Goal: Task Accomplishment & Management: Manage account settings

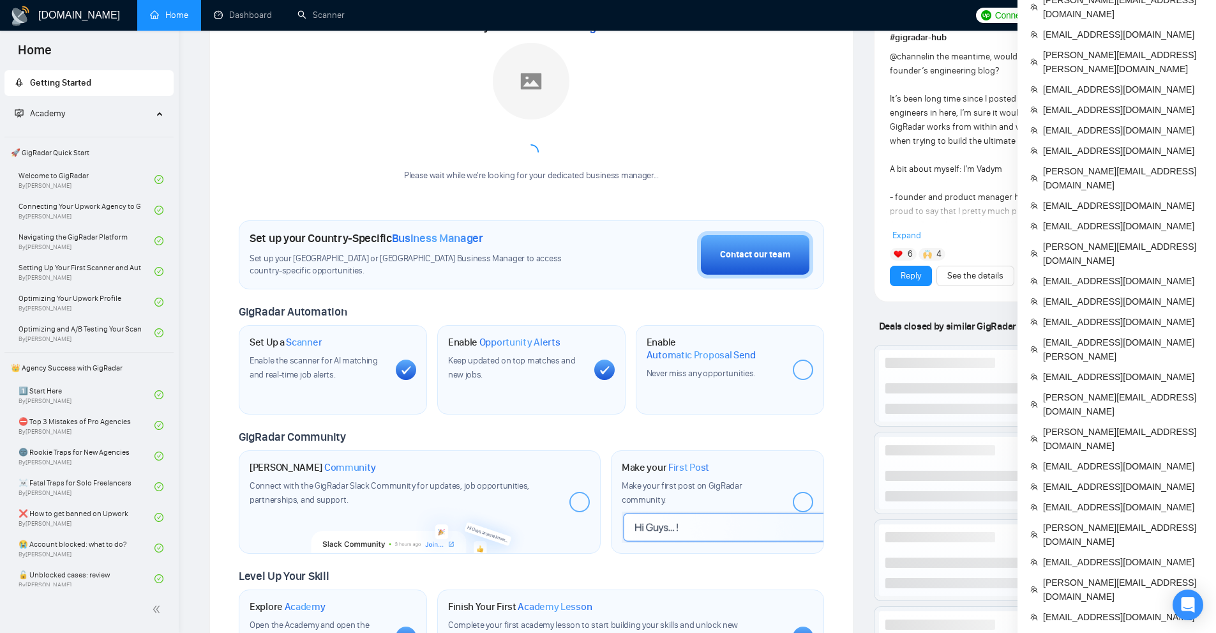
scroll to position [319, 0]
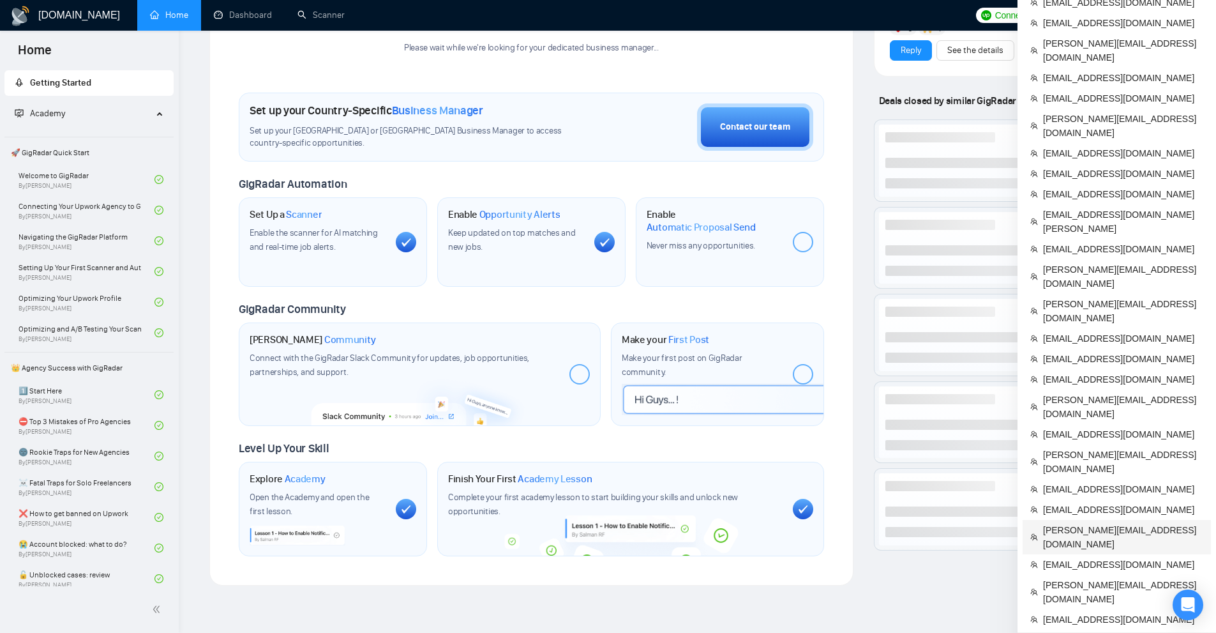
click at [1079, 523] on span "[PERSON_NAME][EMAIL_ADDRESS][DOMAIN_NAME]" at bounding box center [1123, 537] width 160 height 28
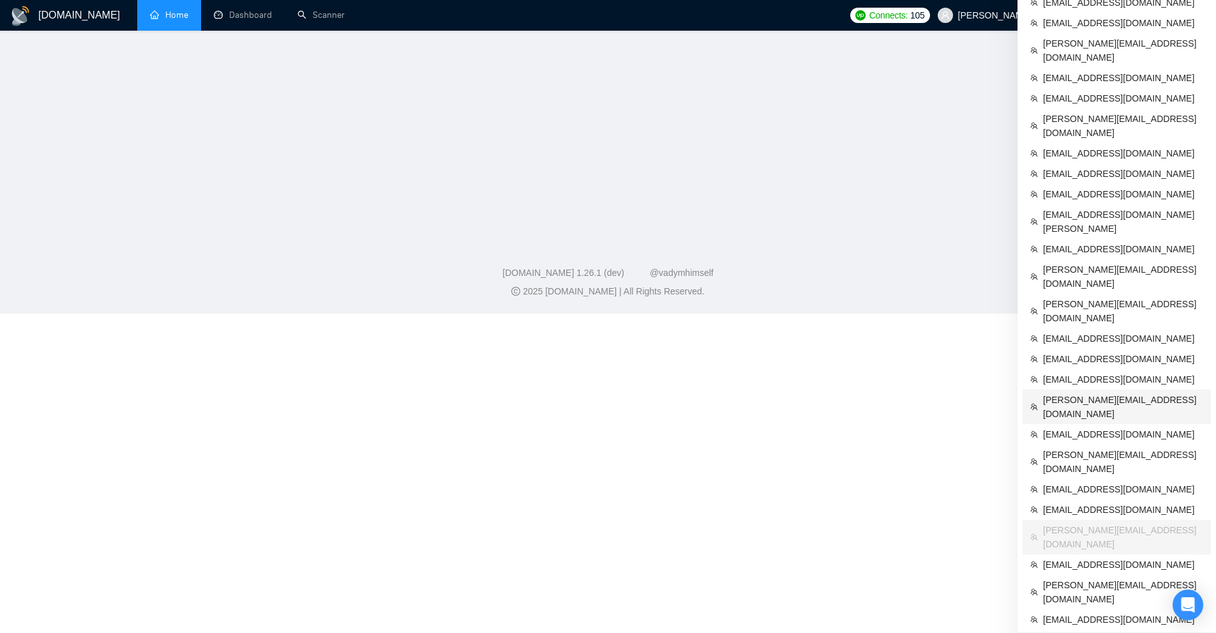
scroll to position [211, 0]
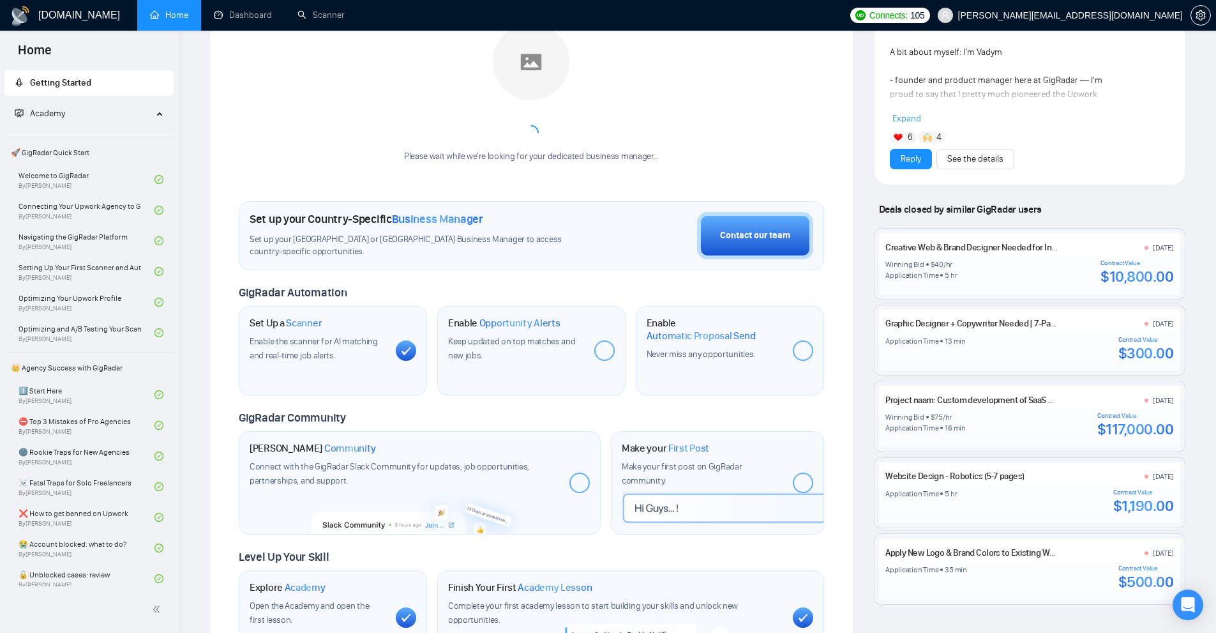
click at [305, 32] on div "Meet your Business Manager Please wait while we're looking for your dedicated b…" at bounding box center [531, 86] width 585 height 178
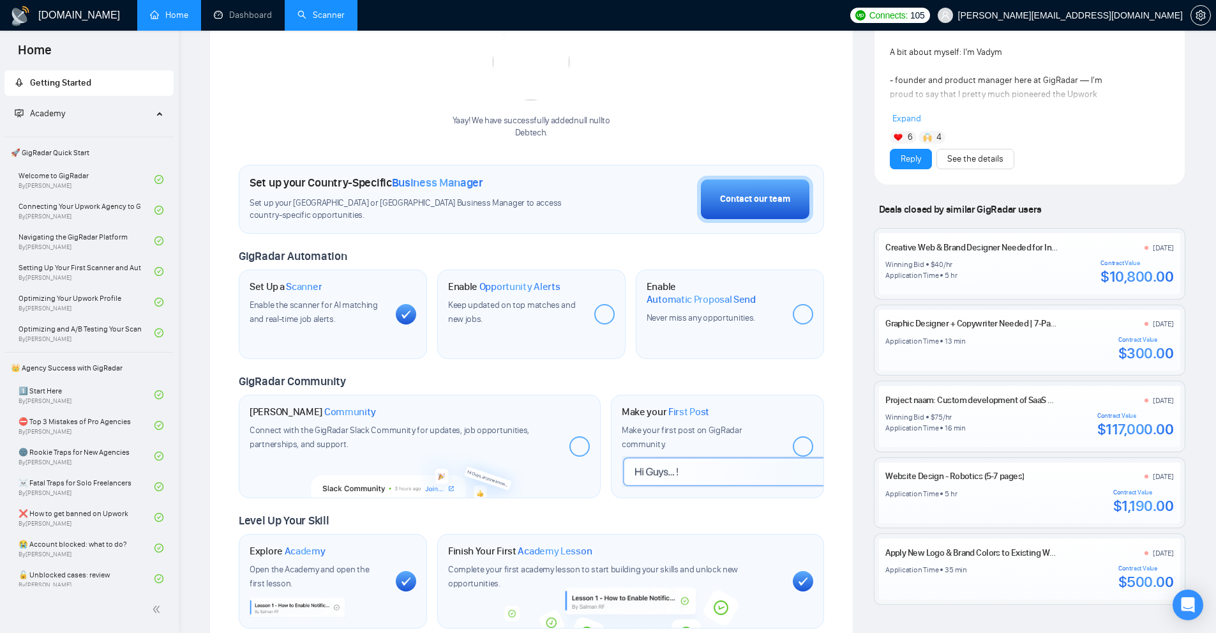
click at [310, 20] on link "Scanner" at bounding box center [320, 15] width 47 height 11
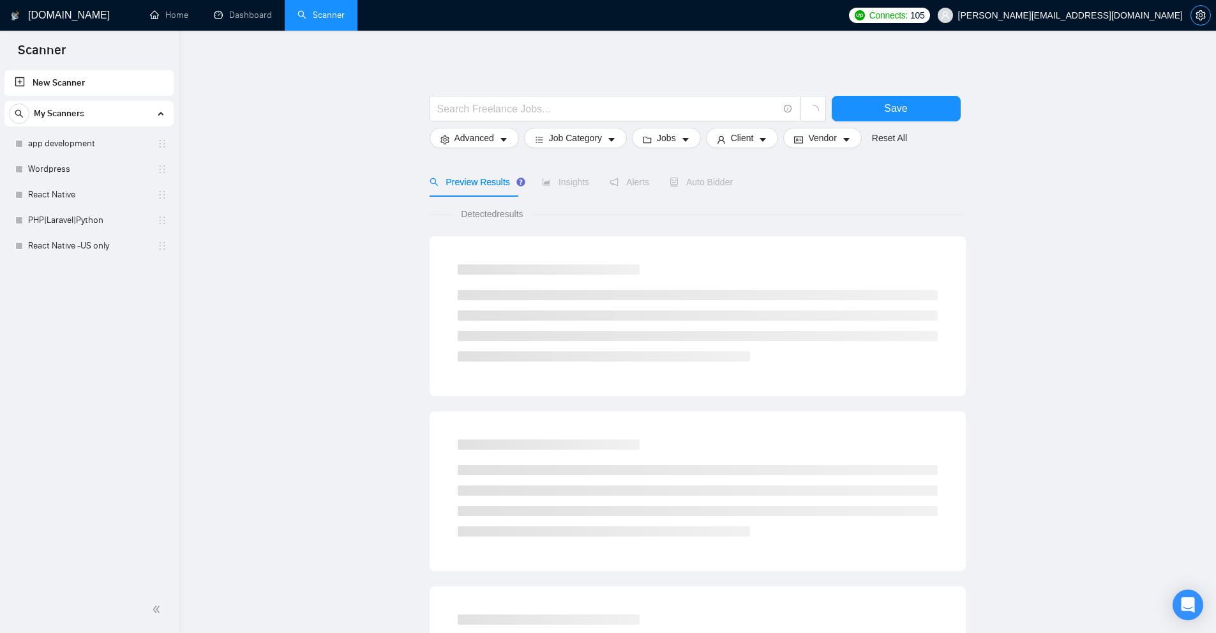
click at [1200, 24] on button "button" at bounding box center [1201, 15] width 20 height 20
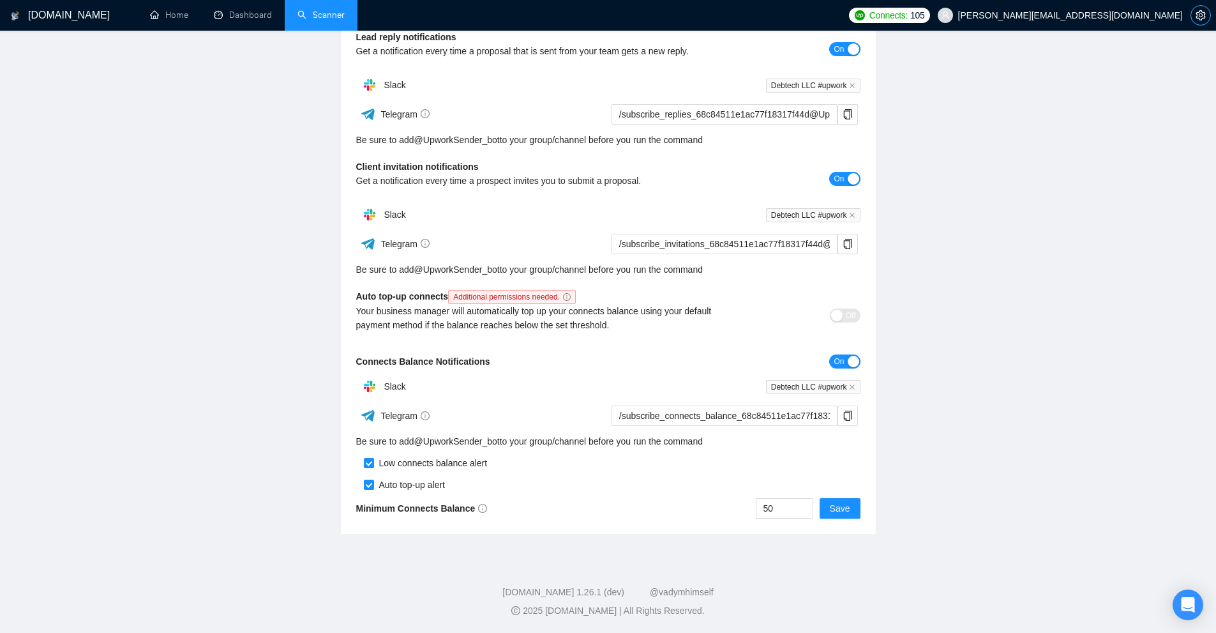
scroll to position [190, 0]
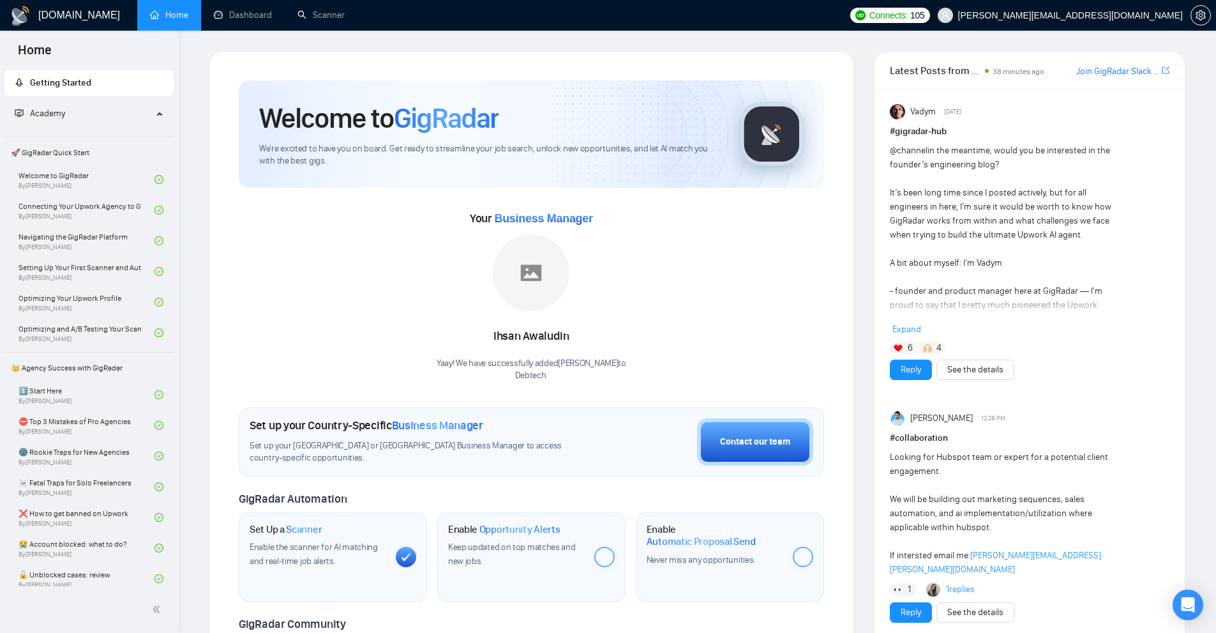
click at [652, 234] on div "Your Business Manager Ihsan Awaludin Yaay! We have successfully added Ihsan Awa…" at bounding box center [531, 295] width 585 height 174
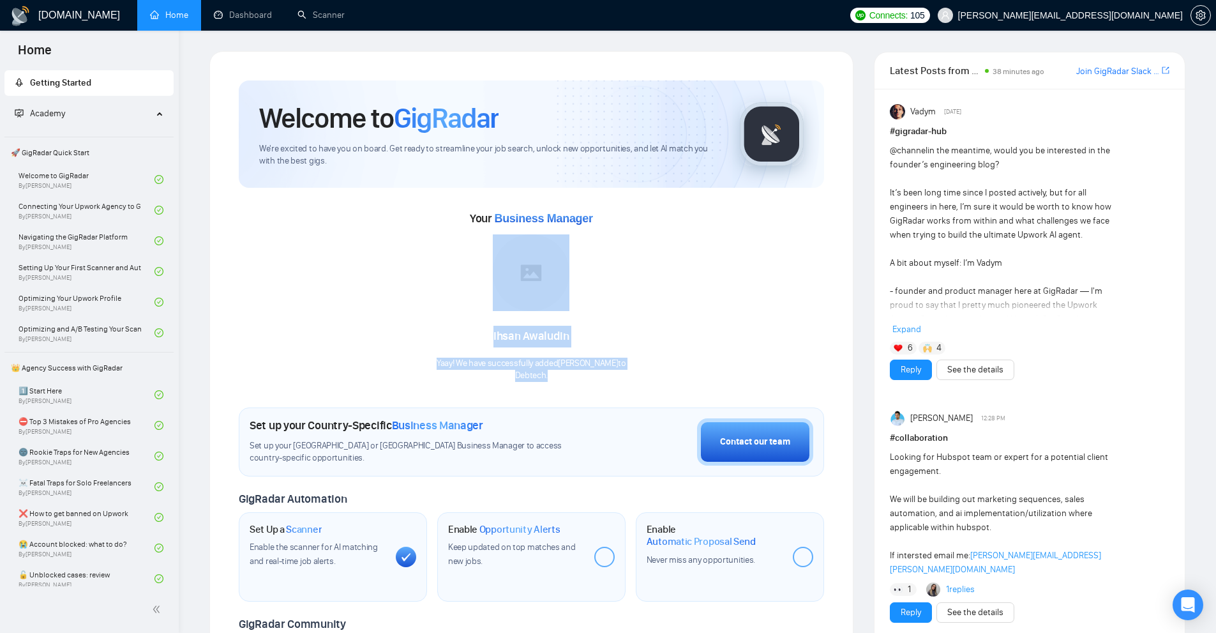
drag, startPoint x: 483, startPoint y: 312, endPoint x: 670, endPoint y: 378, distance: 199.1
click at [670, 378] on div "Your Business Manager Ihsan Awaludin Yaay! We have successfully added Ihsan Awa…" at bounding box center [531, 295] width 585 height 174
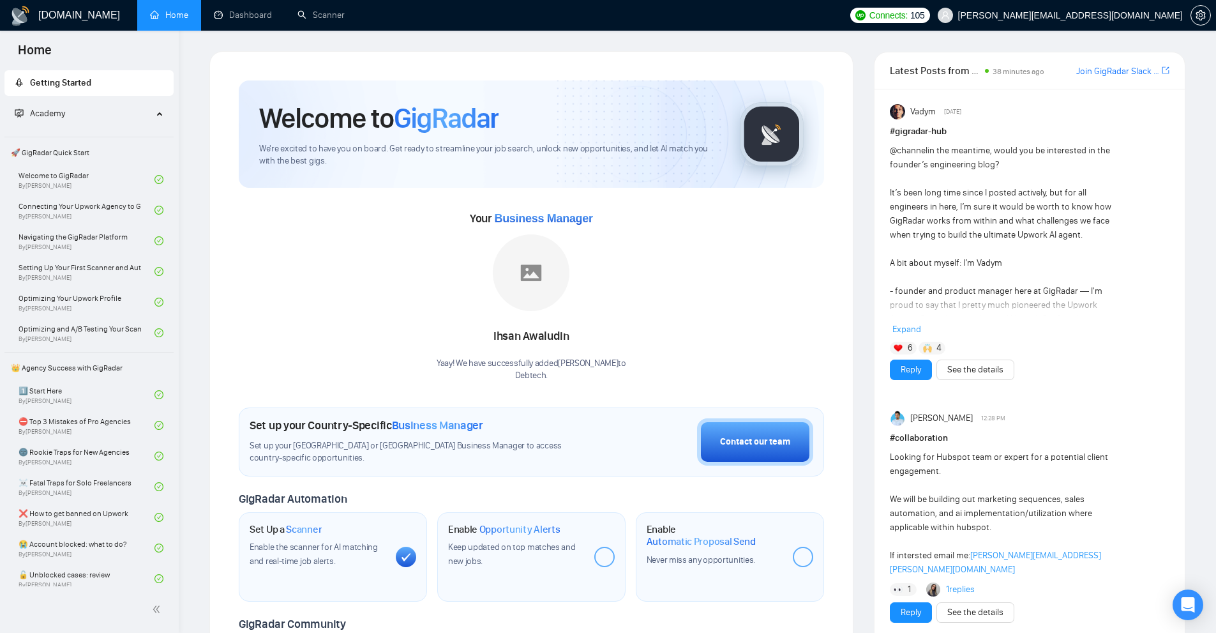
click at [653, 383] on div "Welcome to GigRadar We're excited to have you on board. Get ready to streamline…" at bounding box center [531, 475] width 585 height 790
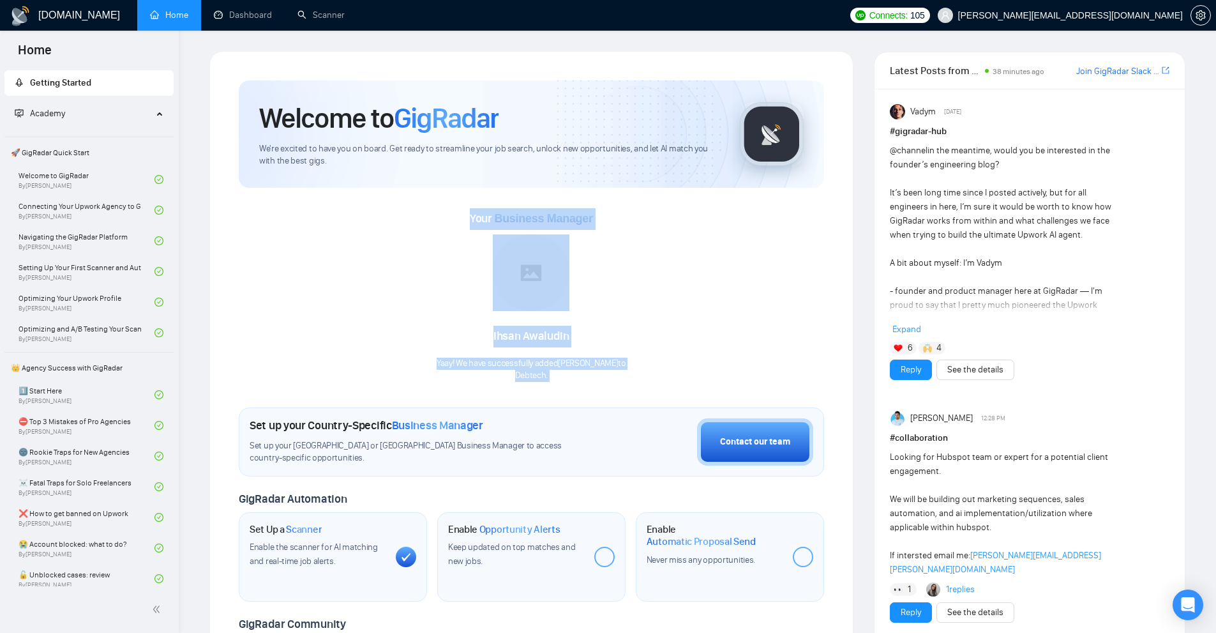
drag, startPoint x: 653, startPoint y: 383, endPoint x: 527, endPoint y: 216, distance: 209.6
click at [527, 216] on div "Welcome to GigRadar We're excited to have you on board. Get ready to streamline…" at bounding box center [531, 475] width 585 height 790
click at [527, 216] on span "Business Manager" at bounding box center [543, 218] width 98 height 13
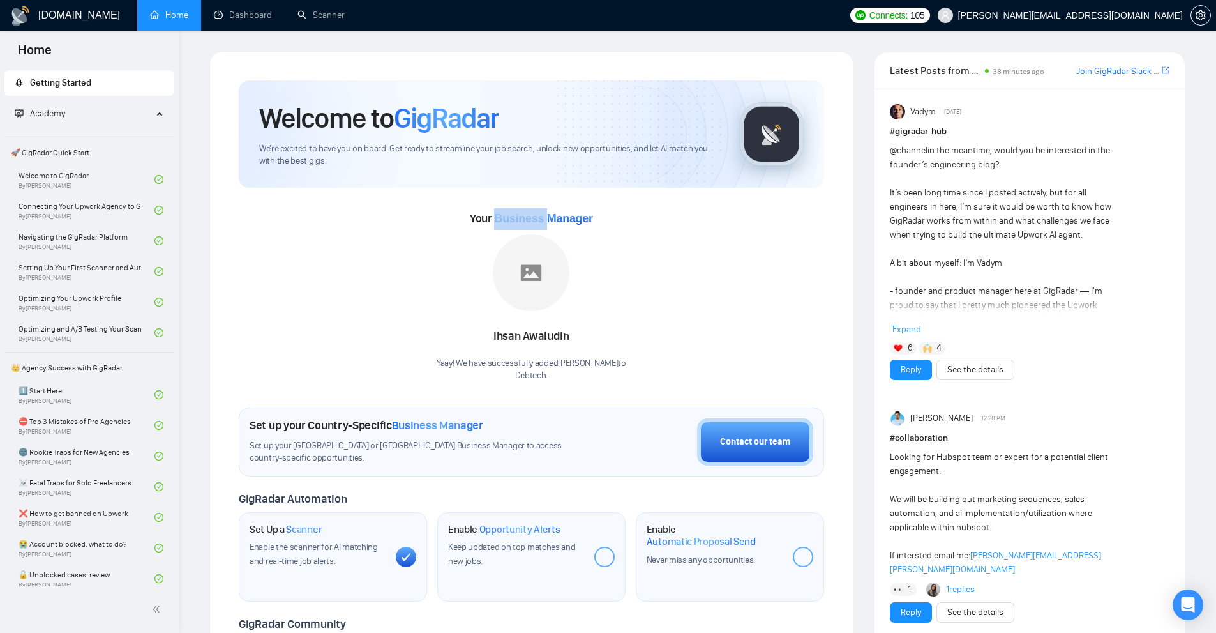
click at [527, 216] on span "Business Manager" at bounding box center [543, 218] width 98 height 13
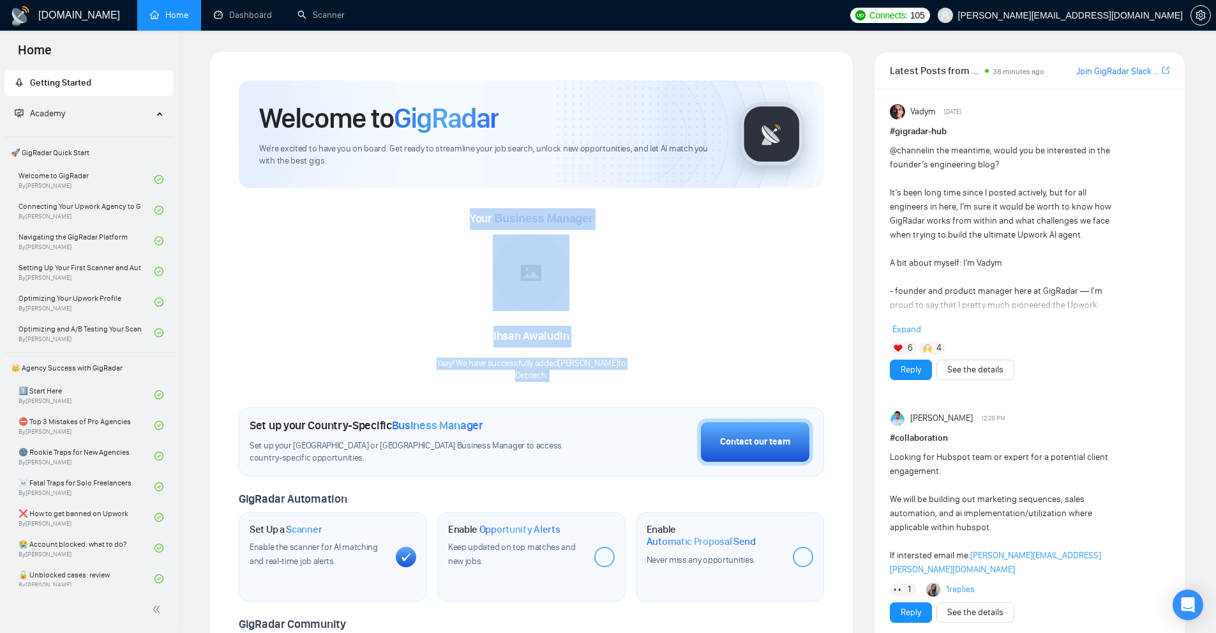
drag, startPoint x: 527, startPoint y: 216, endPoint x: 566, endPoint y: 382, distance: 171.2
click at [566, 382] on div "Welcome to GigRadar We're excited to have you on board. Get ready to streamline…" at bounding box center [531, 475] width 585 height 790
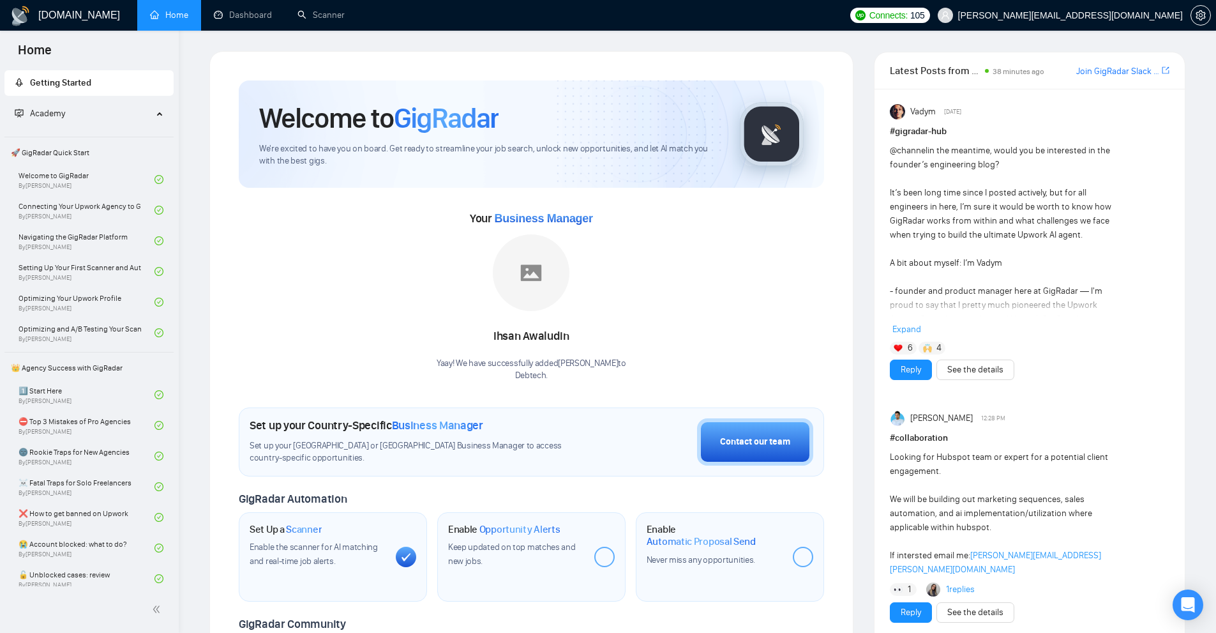
click at [566, 382] on div "Welcome to GigRadar We're excited to have you on board. Get ready to streamline…" at bounding box center [531, 475] width 585 height 790
drag, startPoint x: 566, startPoint y: 382, endPoint x: 575, endPoint y: 332, distance: 51.1
click at [575, 332] on div "Welcome to GigRadar We're excited to have you on board. Get ready to streamline…" at bounding box center [531, 475] width 585 height 790
click at [1053, 146] on div "@channel in the meantime, would you be interested in the founder’s engineering …" at bounding box center [1002, 326] width 224 height 365
drag, startPoint x: 1053, startPoint y: 146, endPoint x: 1049, endPoint y: 162, distance: 15.8
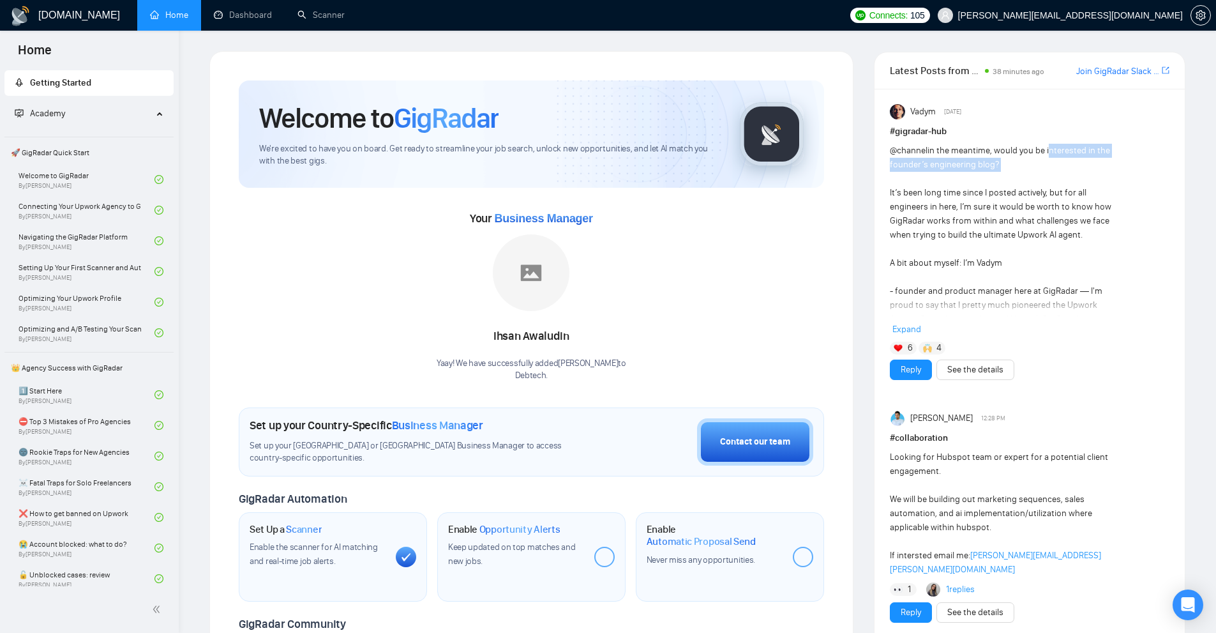
click at [1049, 162] on div "@channel in the meantime, would you be interested in the founder’s engineering …" at bounding box center [1002, 326] width 224 height 365
click at [966, 375] on link "See the details" at bounding box center [975, 370] width 56 height 14
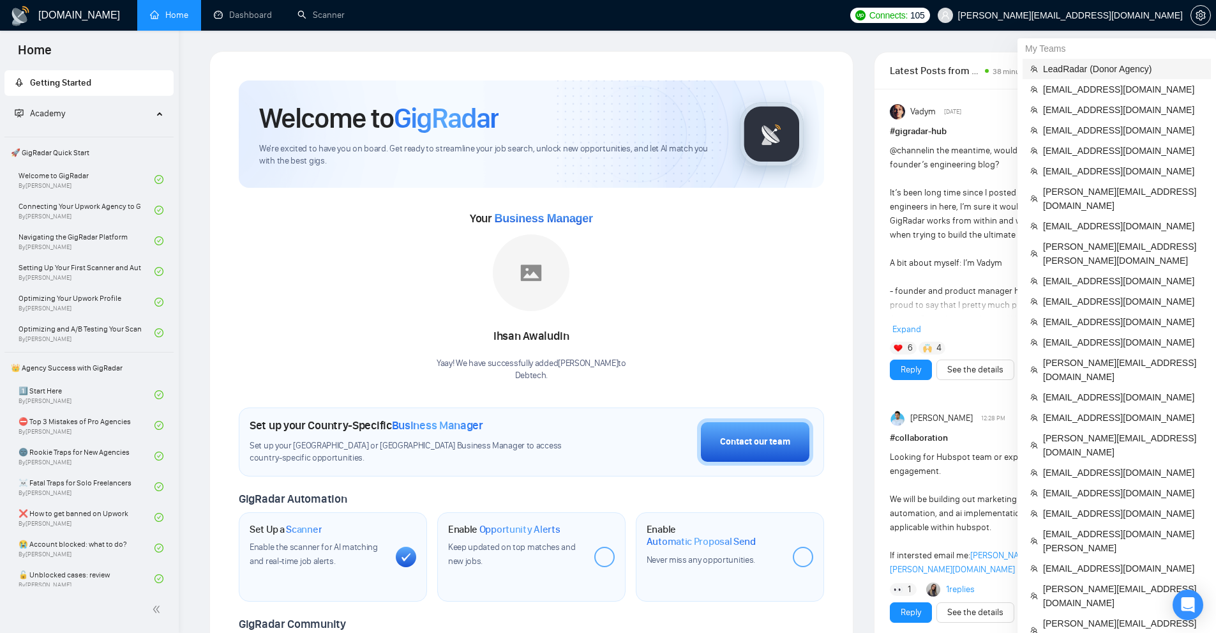
click at [1076, 71] on span "LeadRadar (Donor Agency)" at bounding box center [1123, 69] width 160 height 14
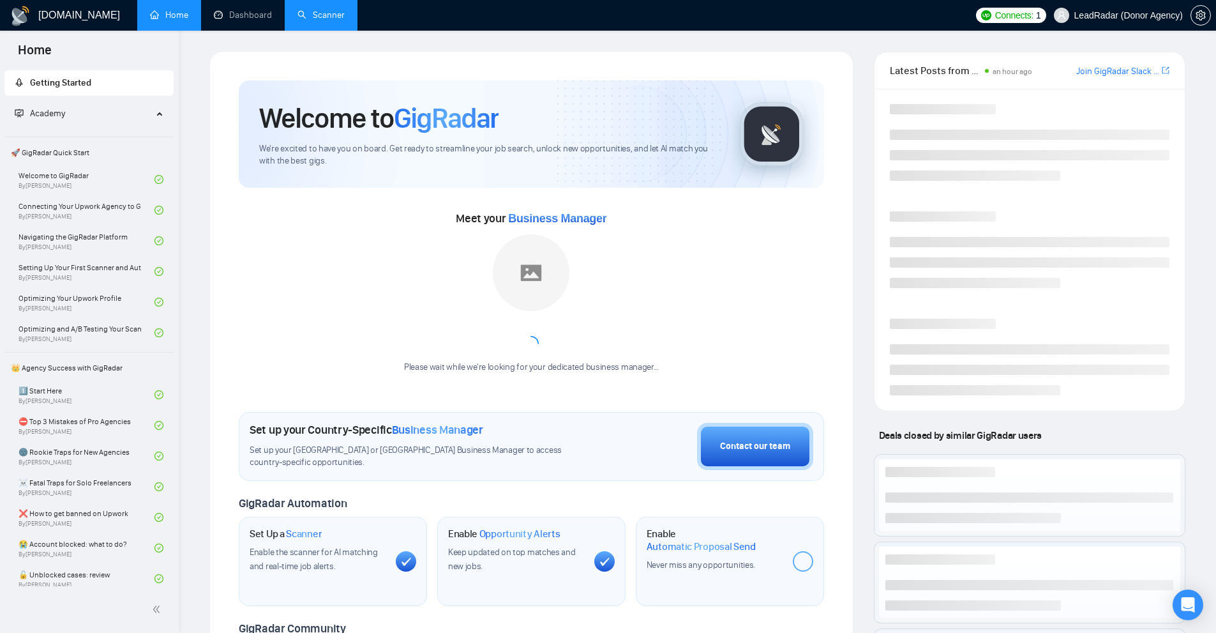
click at [329, 20] on link "Scanner" at bounding box center [320, 15] width 47 height 11
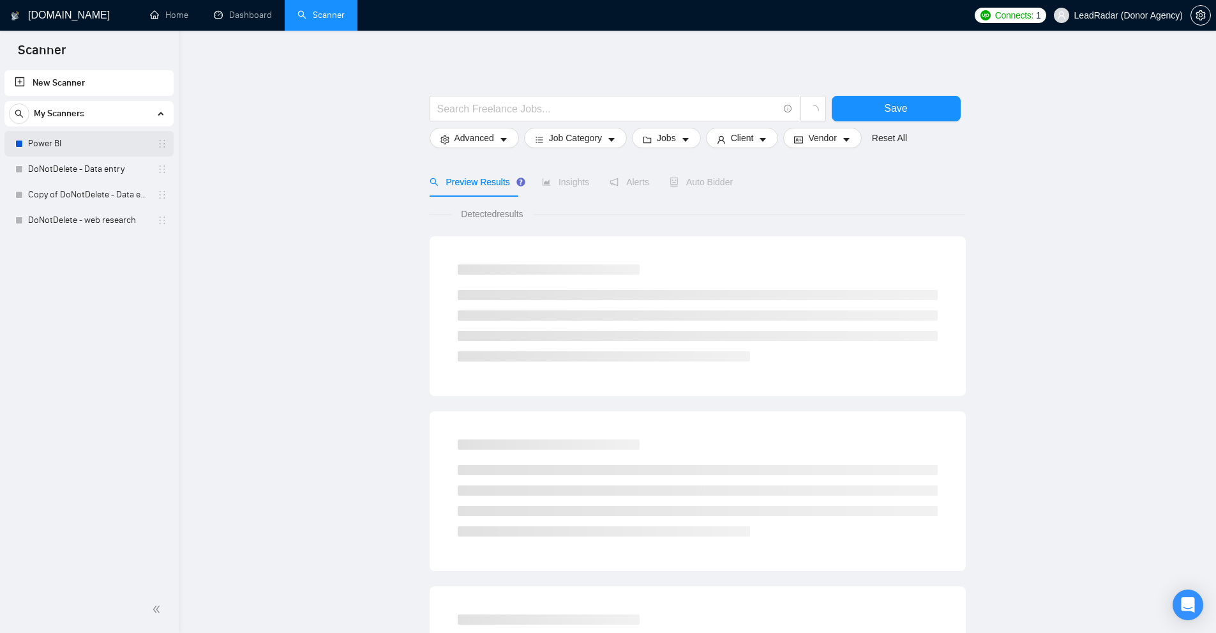
click at [116, 145] on link "Power BI" at bounding box center [88, 144] width 121 height 26
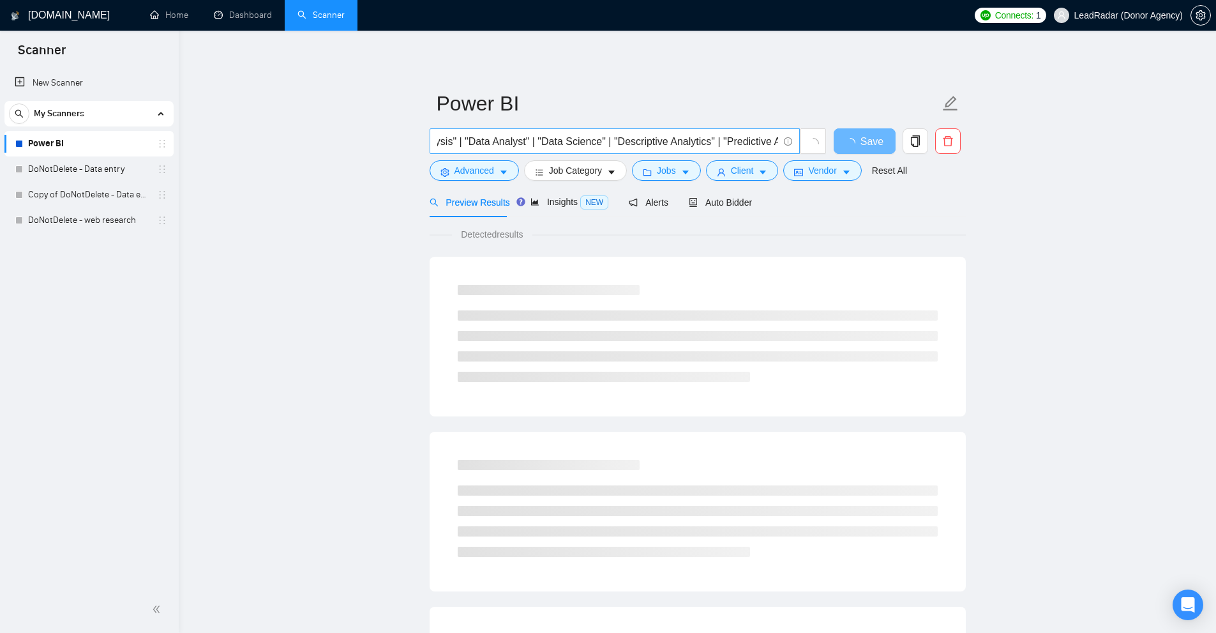
scroll to position [0, 2594]
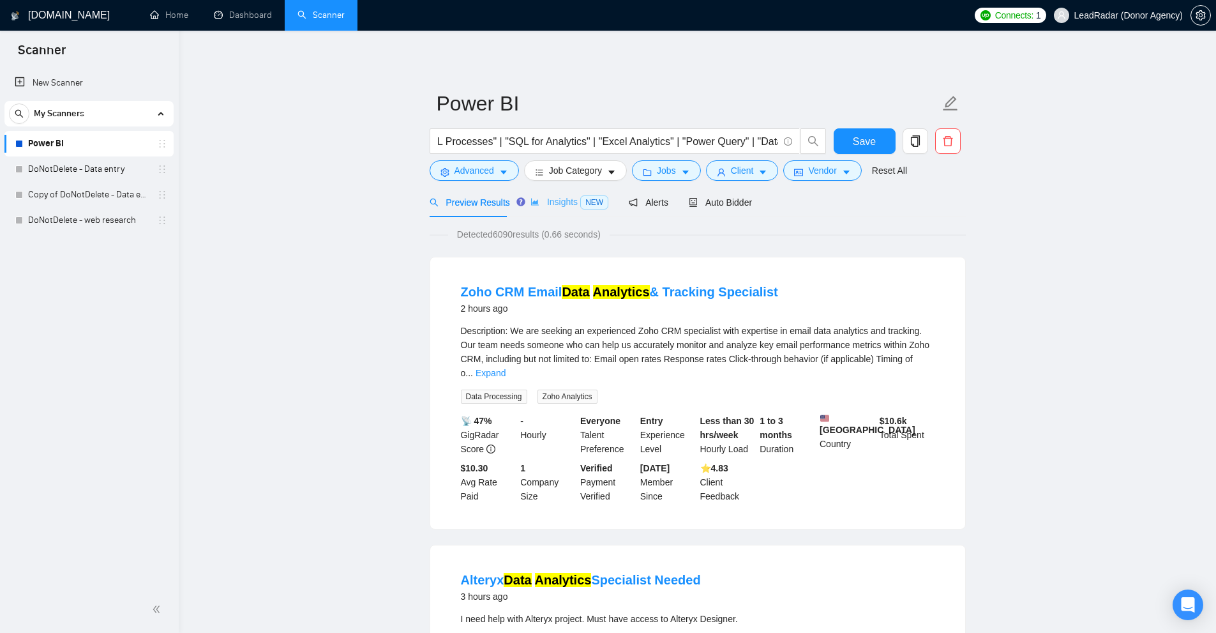
click at [576, 211] on div "Insights NEW" at bounding box center [569, 202] width 78 height 30
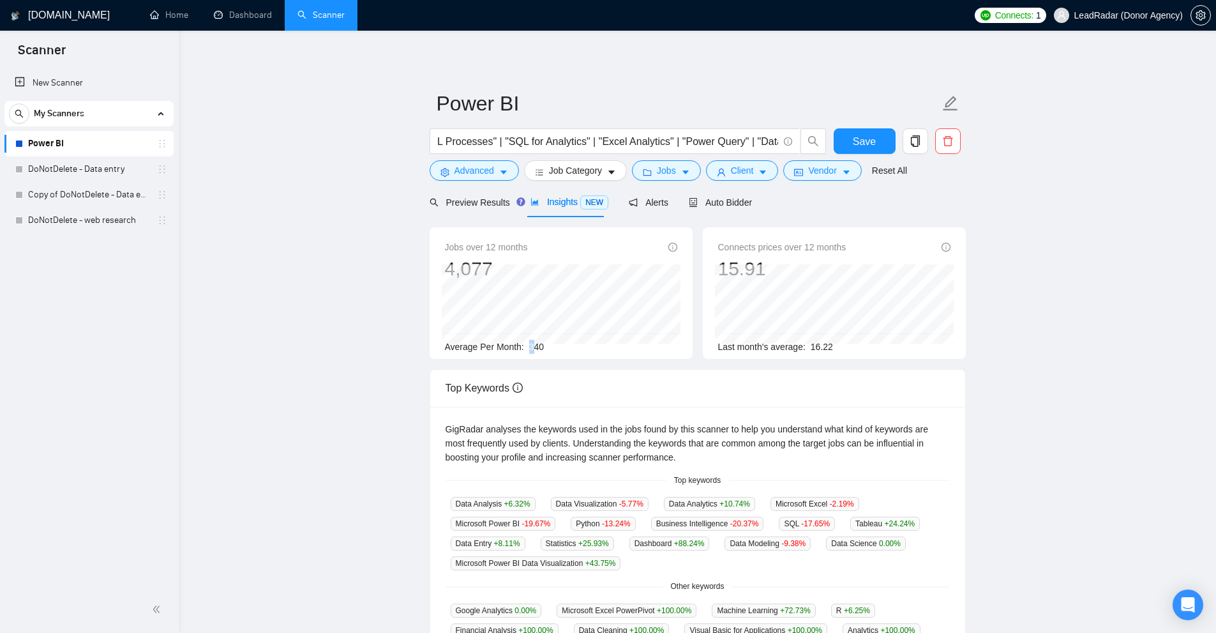
drag, startPoint x: 527, startPoint y: 346, endPoint x: 580, endPoint y: 340, distance: 52.7
click at [565, 341] on div "Average Per Month: 340" at bounding box center [561, 347] width 232 height 14
click at [661, 203] on span "Alerts" at bounding box center [649, 202] width 40 height 10
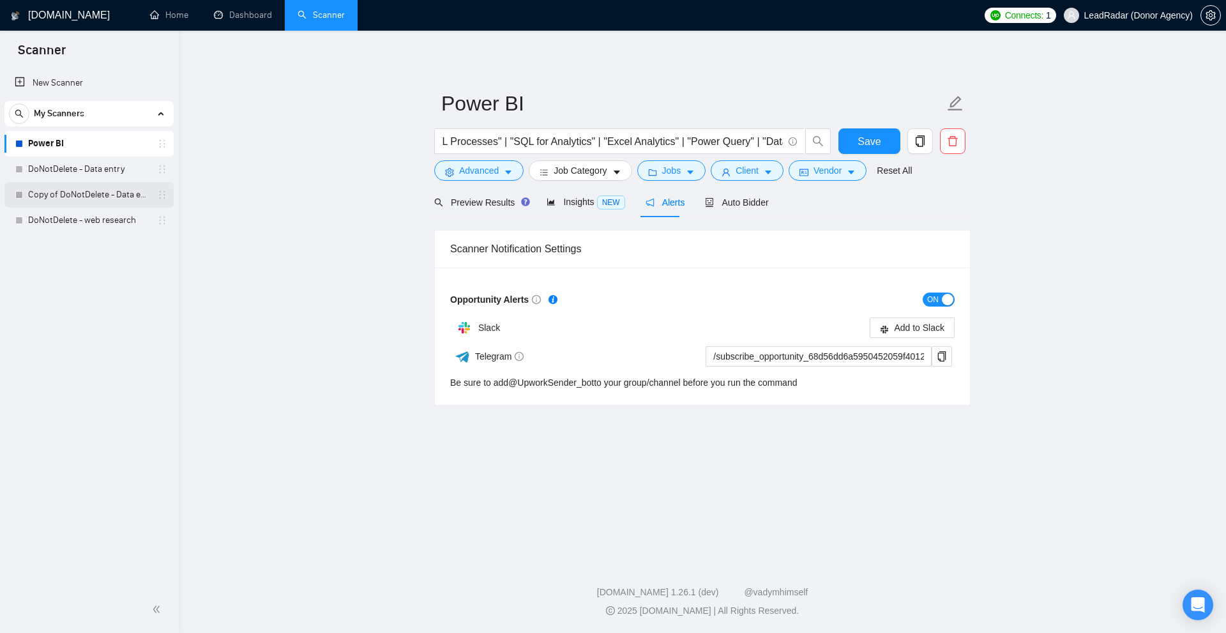
click at [117, 195] on link "Copy of DoNotDelete - Data entry" at bounding box center [88, 195] width 121 height 26
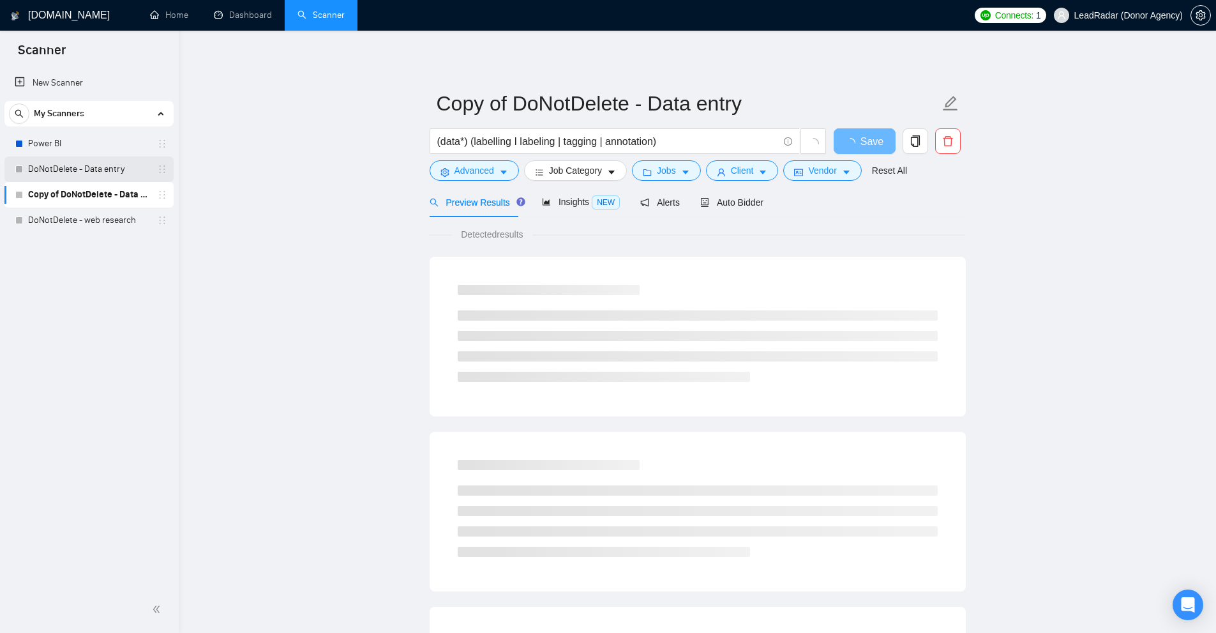
click at [117, 162] on link "DoNotDelete - Data entry" at bounding box center [88, 169] width 121 height 26
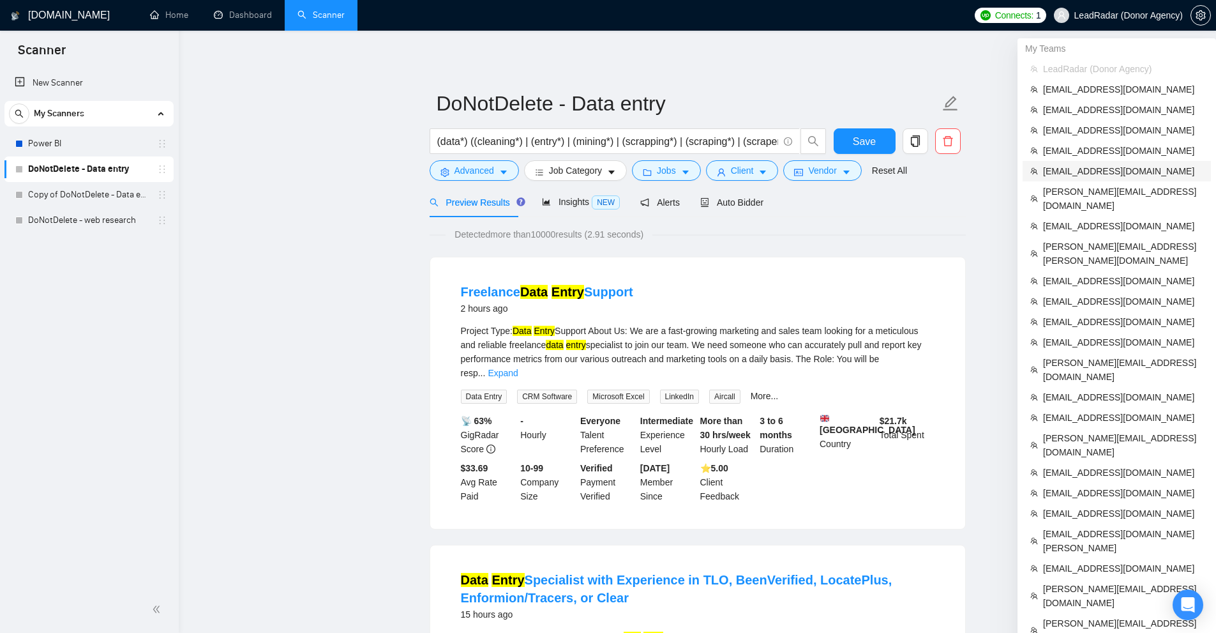
click at [1121, 167] on span "coachdavemarch@gmail.com" at bounding box center [1123, 171] width 160 height 14
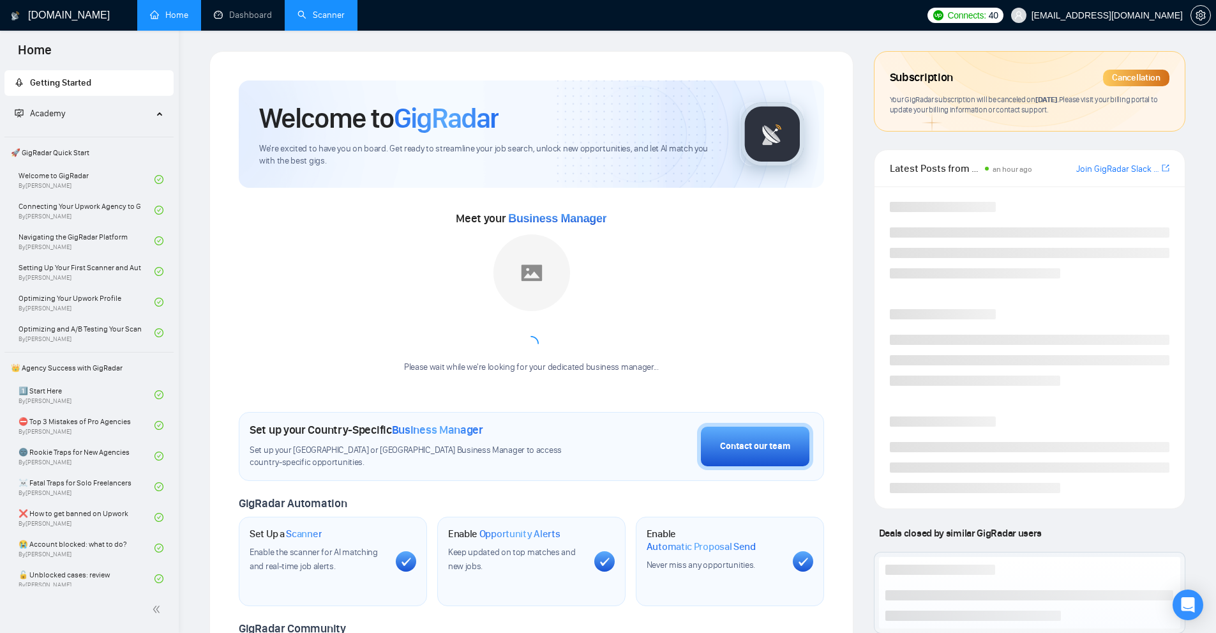
click at [303, 13] on link "Scanner" at bounding box center [320, 15] width 47 height 11
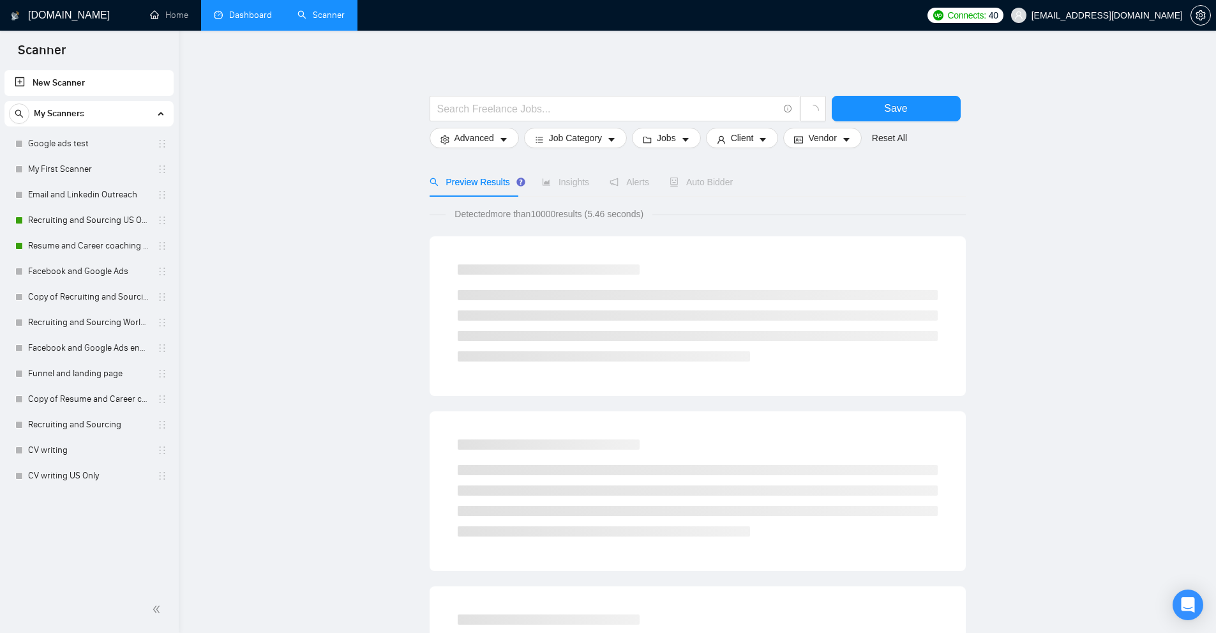
click at [264, 15] on link "Dashboard" at bounding box center [243, 15] width 58 height 11
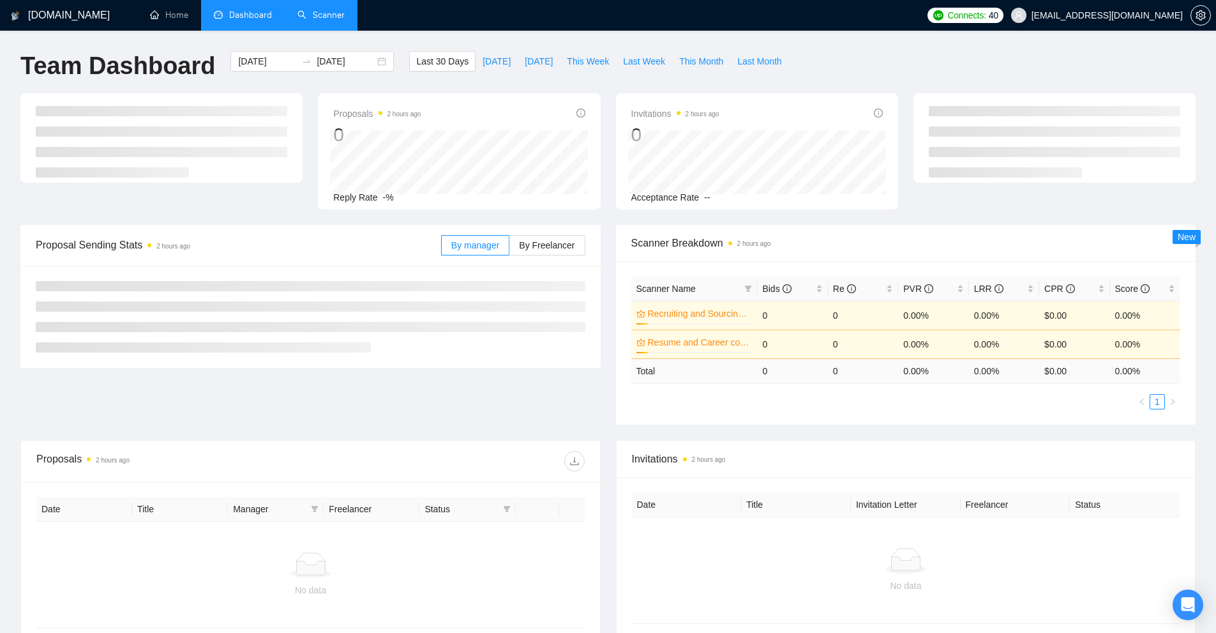
click at [299, 10] on link "Scanner" at bounding box center [320, 15] width 47 height 11
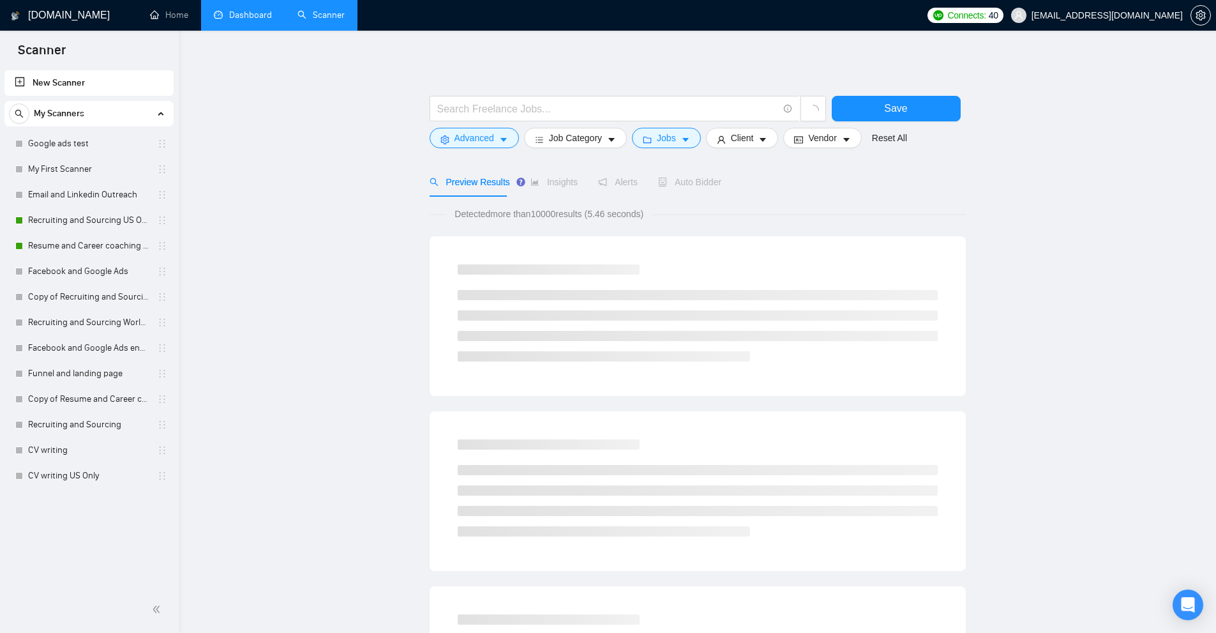
click at [299, 10] on link "Scanner" at bounding box center [320, 15] width 47 height 11
click at [70, 230] on link "Recruiting and Sourcing US Only" at bounding box center [88, 220] width 121 height 26
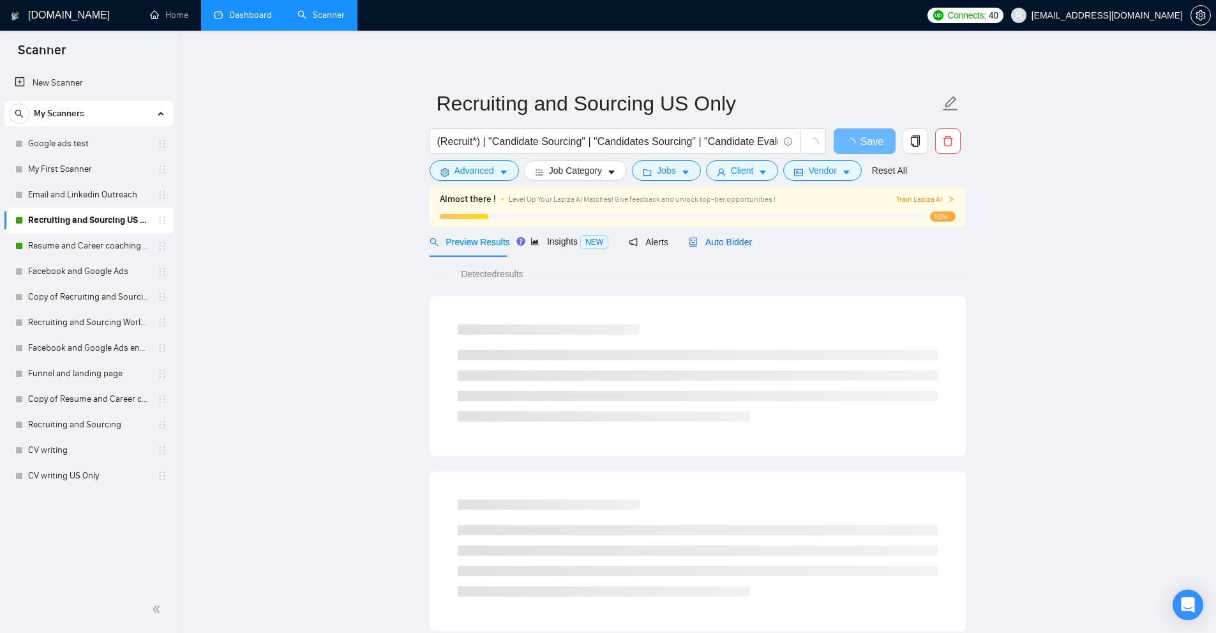
click at [746, 237] on span "Auto Bidder" at bounding box center [720, 242] width 63 height 10
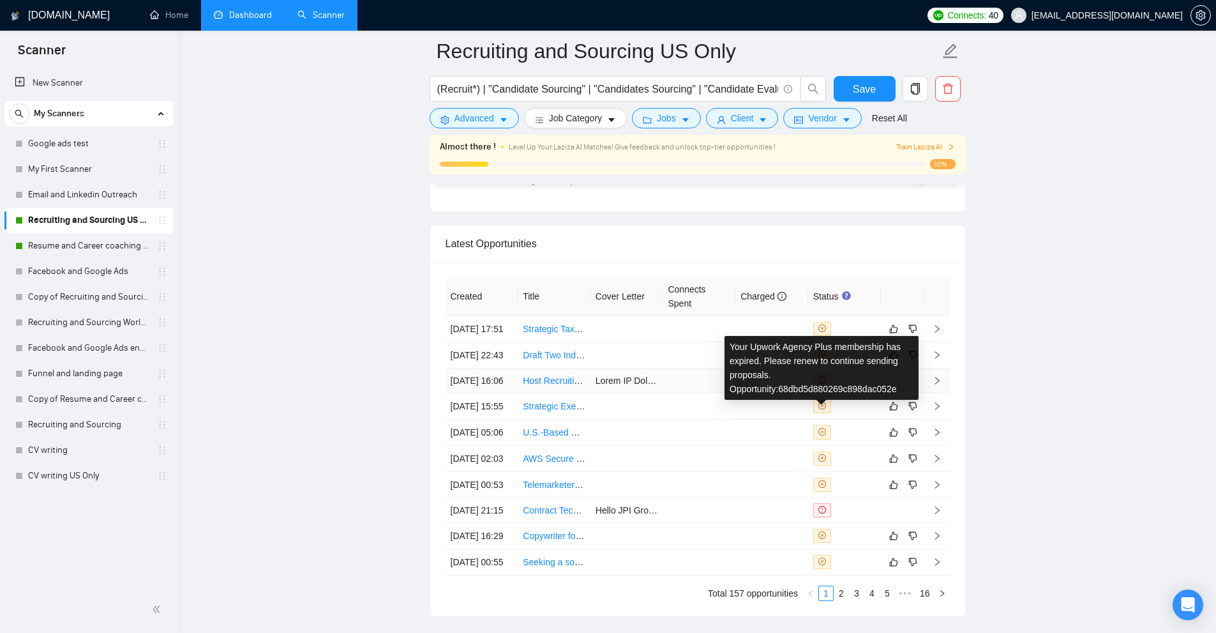
scroll to position [3312, 0]
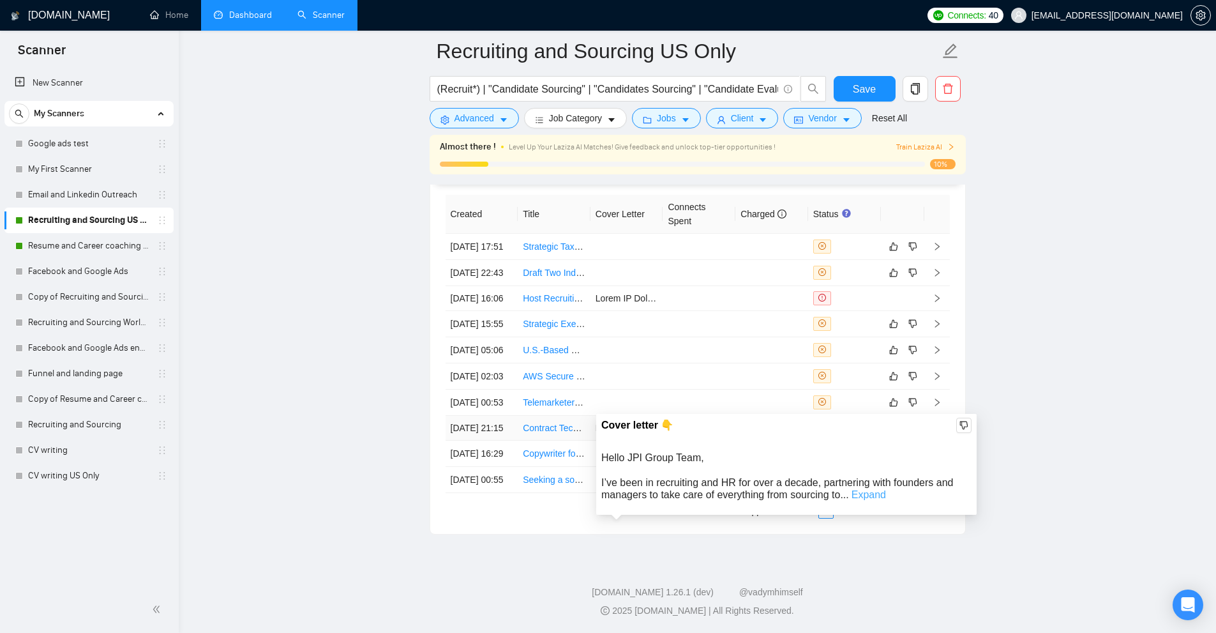
click at [867, 489] on link "Expand" at bounding box center [869, 494] width 34 height 11
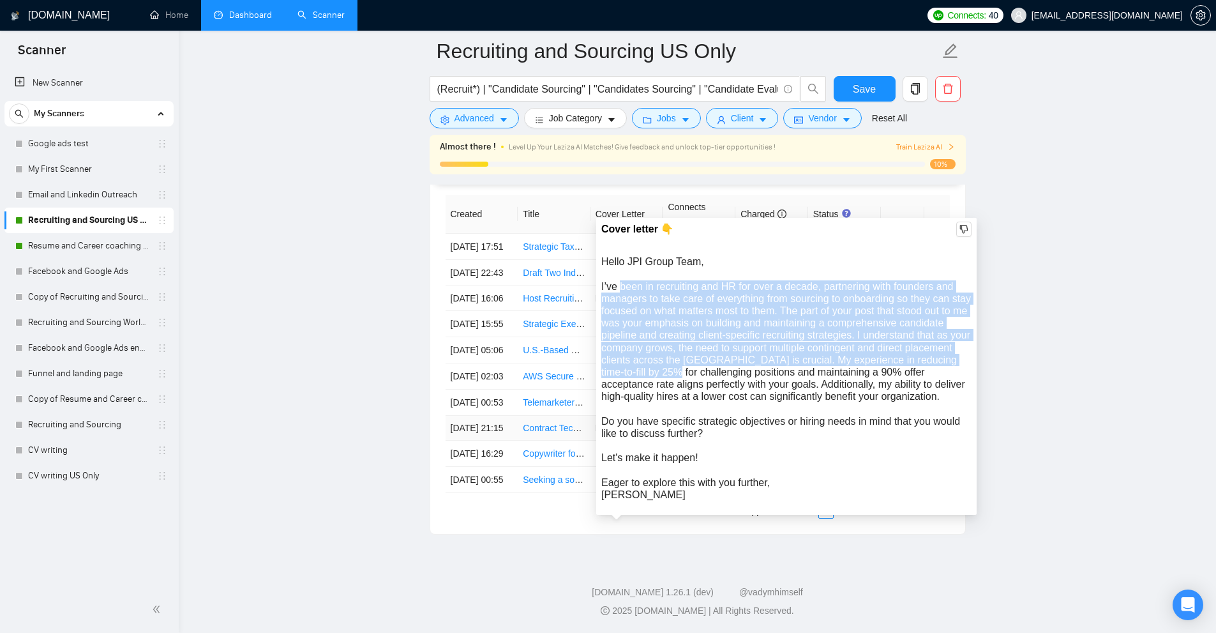
drag, startPoint x: 621, startPoint y: 158, endPoint x: 703, endPoint y: 247, distance: 121.5
click at [703, 255] on div "Hello JPI Group Team, I’ve been in recruiting and HR for over a decade, partner…" at bounding box center [786, 377] width 370 height 245
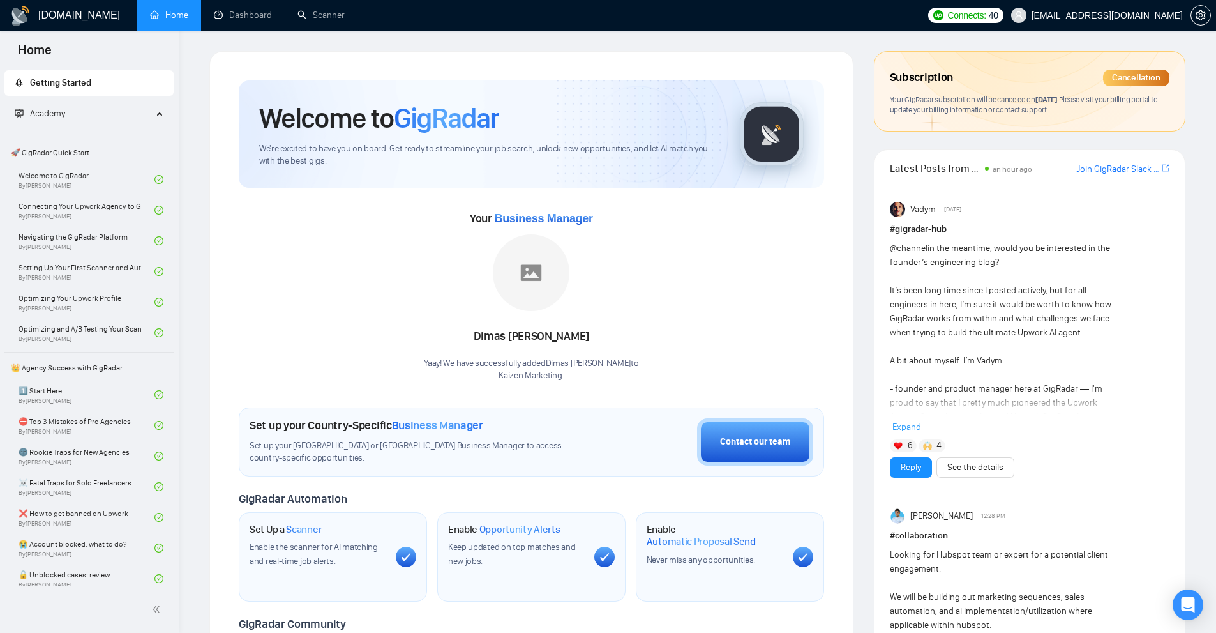
click at [852, 243] on div "Welcome to GigRadar We're excited to have you on board. Get ready to streamline…" at bounding box center [531, 475] width 644 height 848
drag, startPoint x: 894, startPoint y: 98, endPoint x: 1108, endPoint y: 163, distance: 224.2
click at [1083, 121] on div "Subscription Cancellation Your GigRadar subscription will be canceled on Octobe…" at bounding box center [1030, 91] width 310 height 79
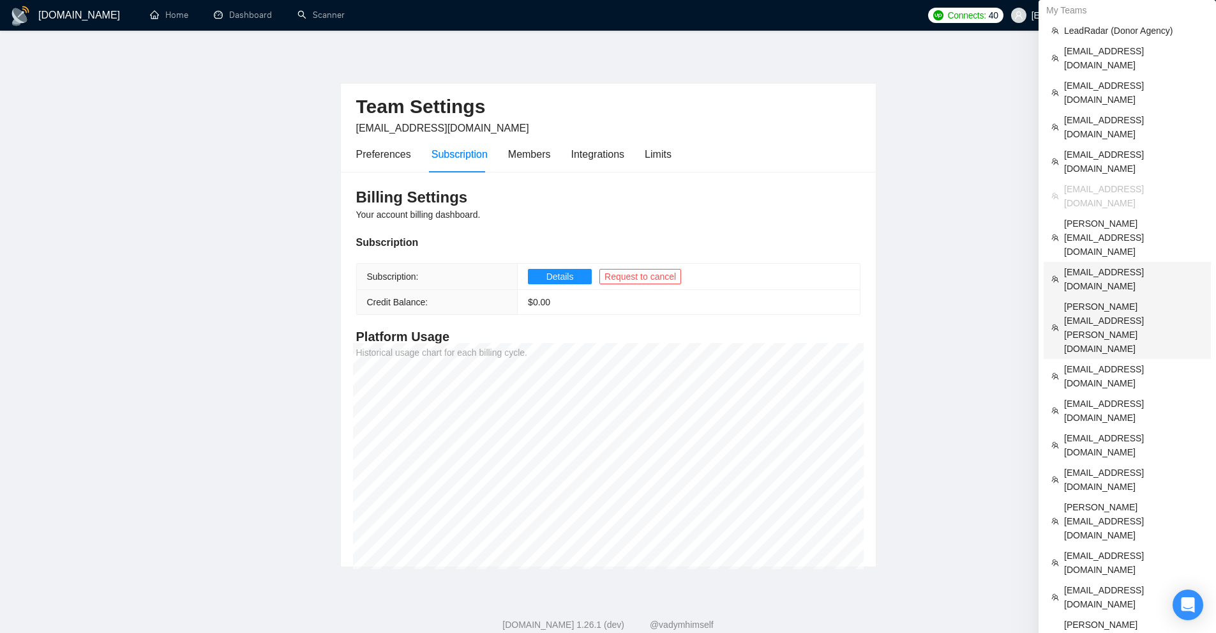
click at [1091, 265] on span "[EMAIL_ADDRESS][DOMAIN_NAME]" at bounding box center [1133, 279] width 139 height 28
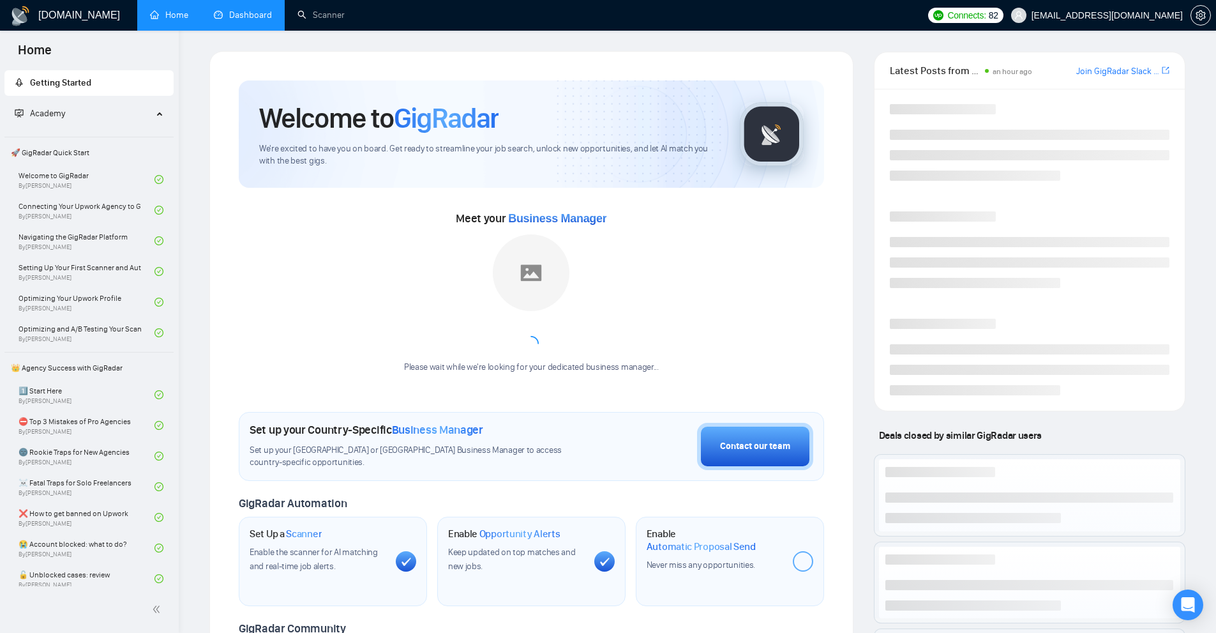
click at [264, 10] on link "Dashboard" at bounding box center [243, 15] width 58 height 11
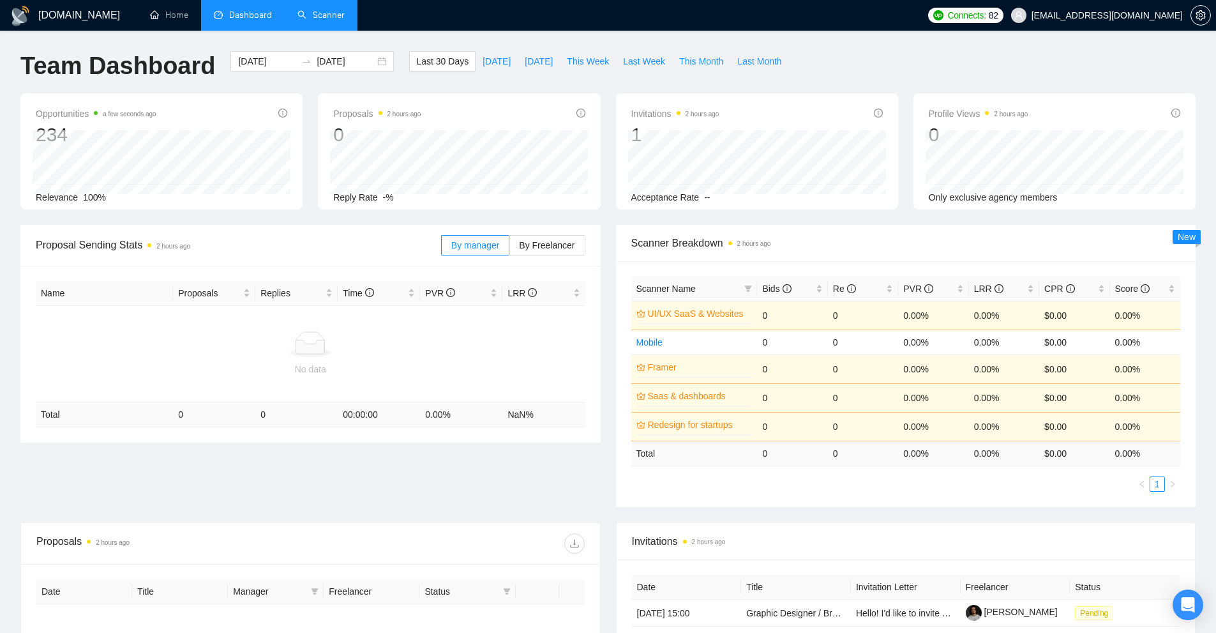
click at [323, 10] on link "Scanner" at bounding box center [320, 15] width 47 height 11
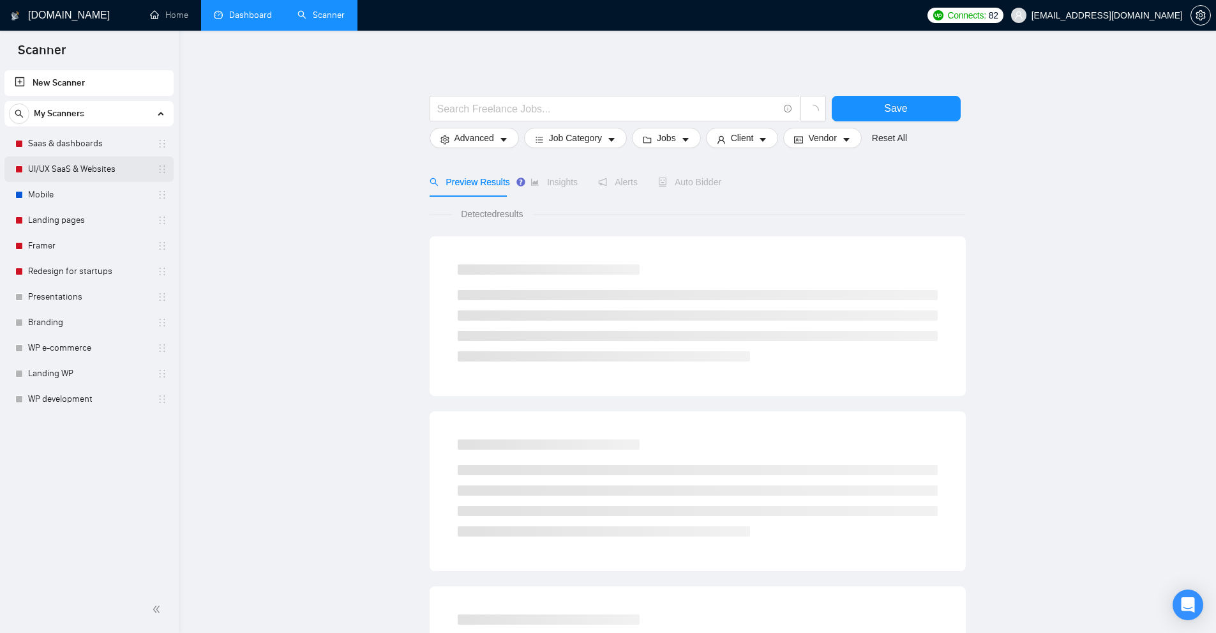
click at [77, 161] on link "UI/UX SaaS & Websites" at bounding box center [88, 169] width 121 height 26
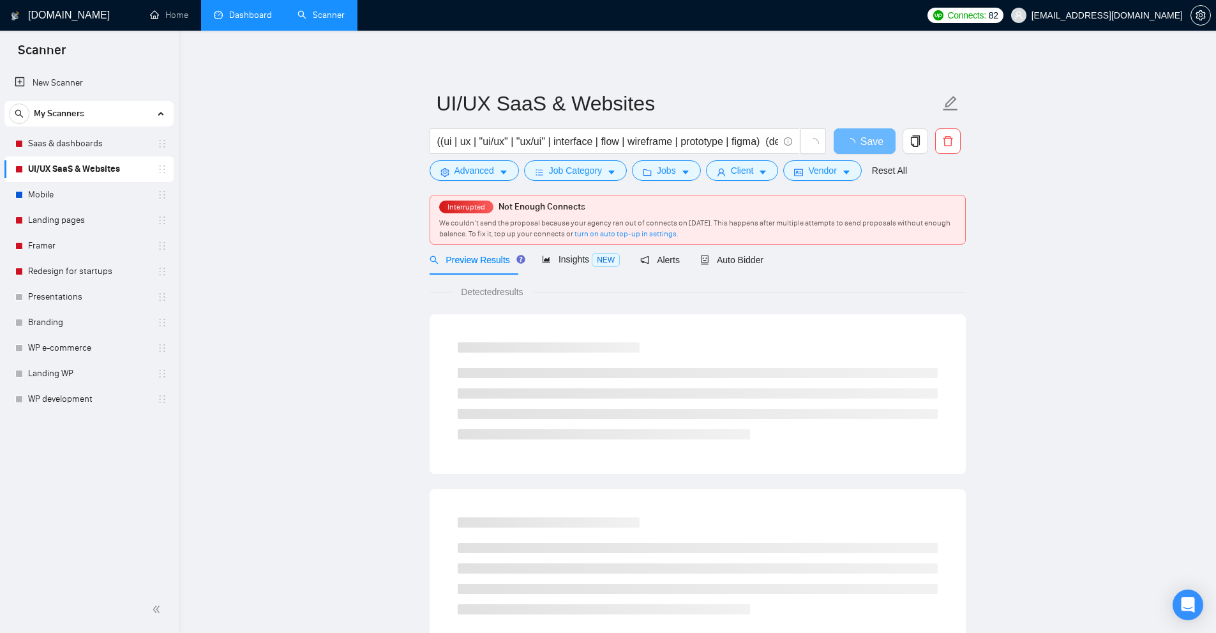
click at [234, 15] on link "Dashboard" at bounding box center [243, 15] width 58 height 11
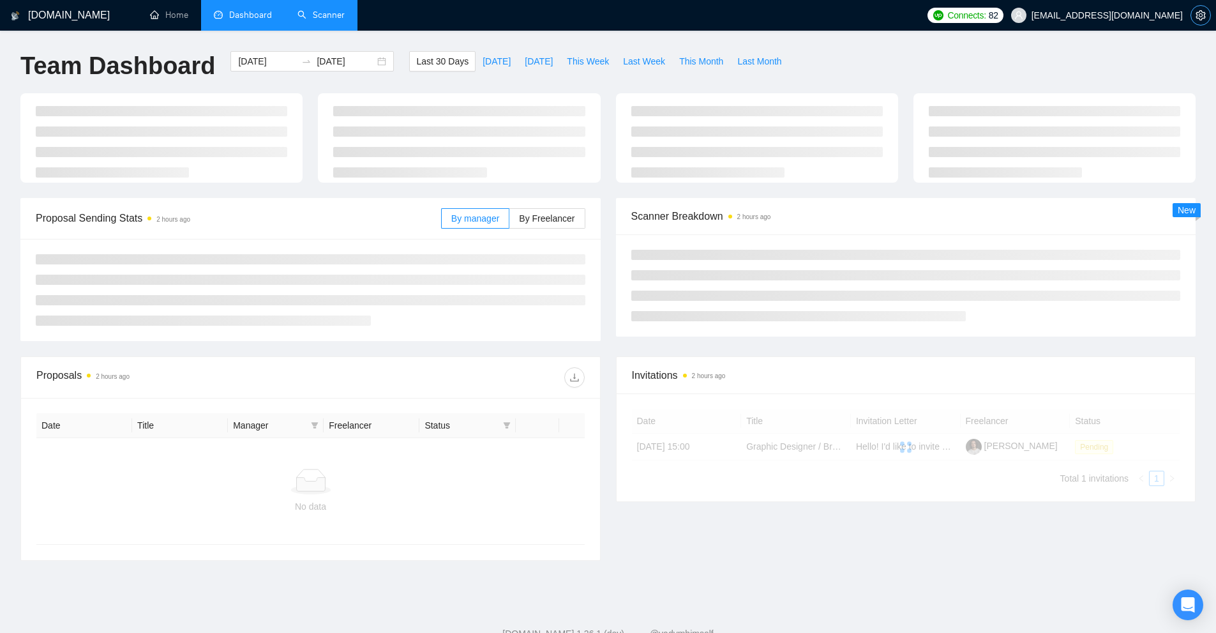
click at [1204, 16] on icon "setting" at bounding box center [1201, 15] width 10 height 10
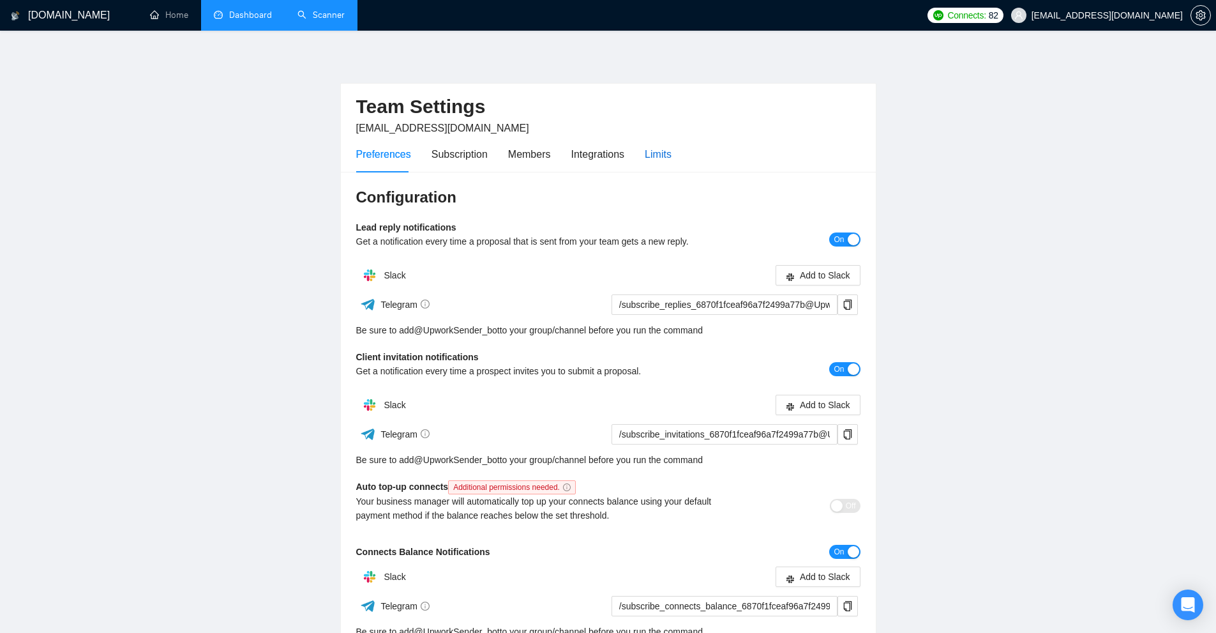
click at [666, 152] on div "Limits" at bounding box center [658, 154] width 27 height 16
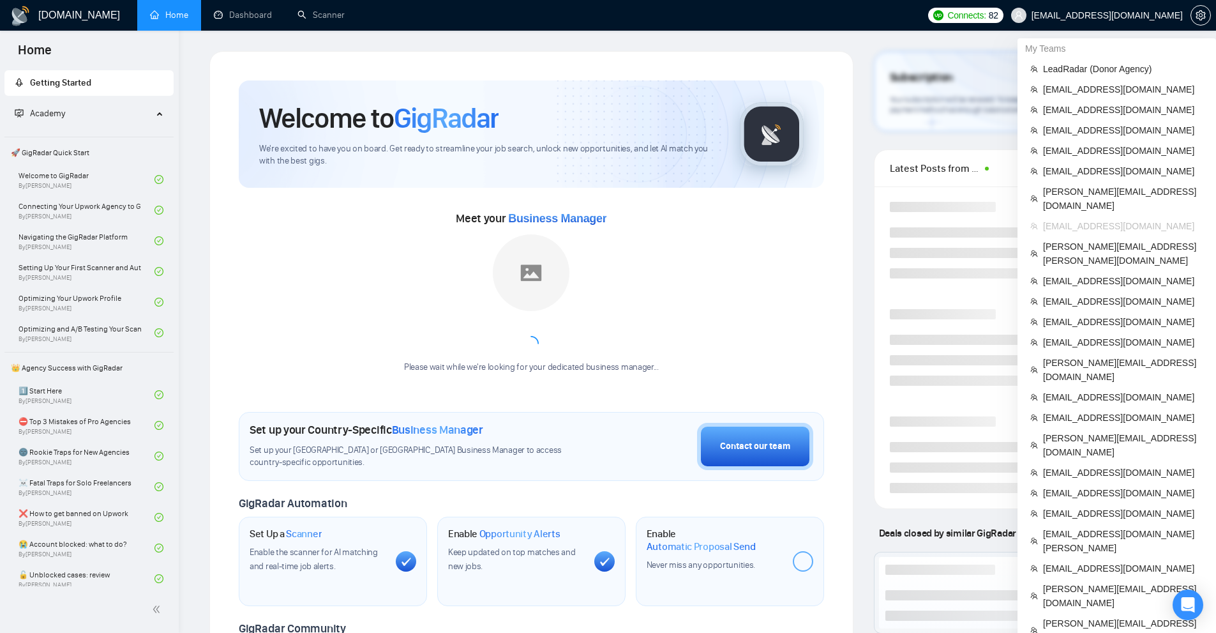
click at [1093, 219] on span "[EMAIL_ADDRESS][DOMAIN_NAME]" at bounding box center [1123, 226] width 160 height 14
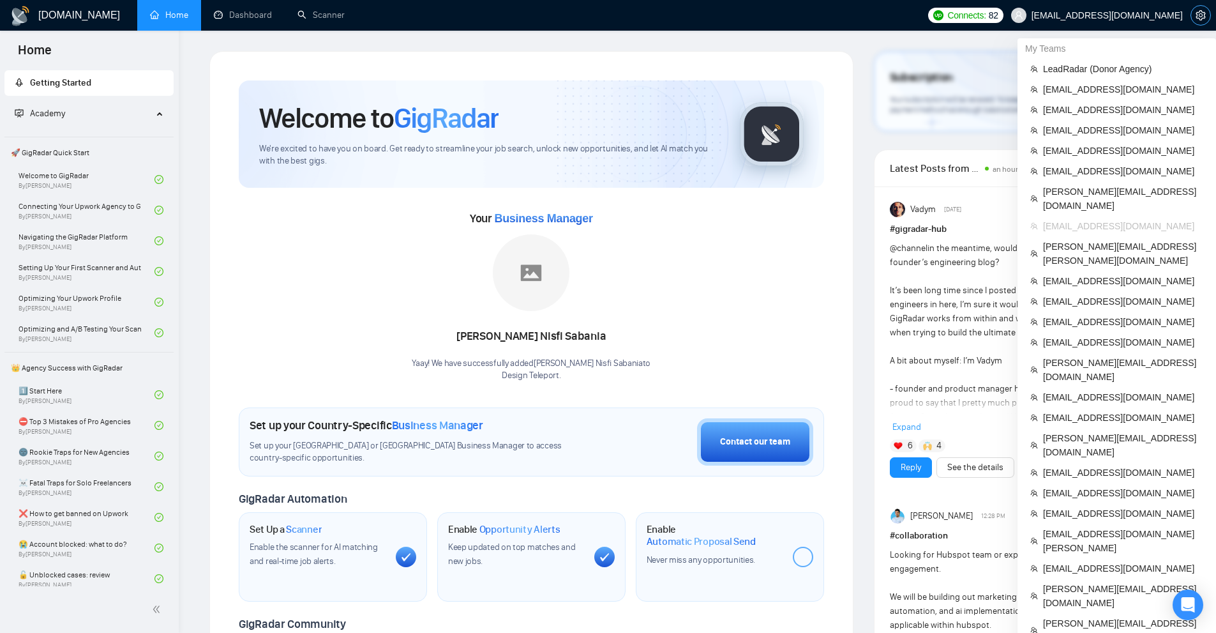
click at [1206, 20] on span "setting" at bounding box center [1200, 15] width 19 height 10
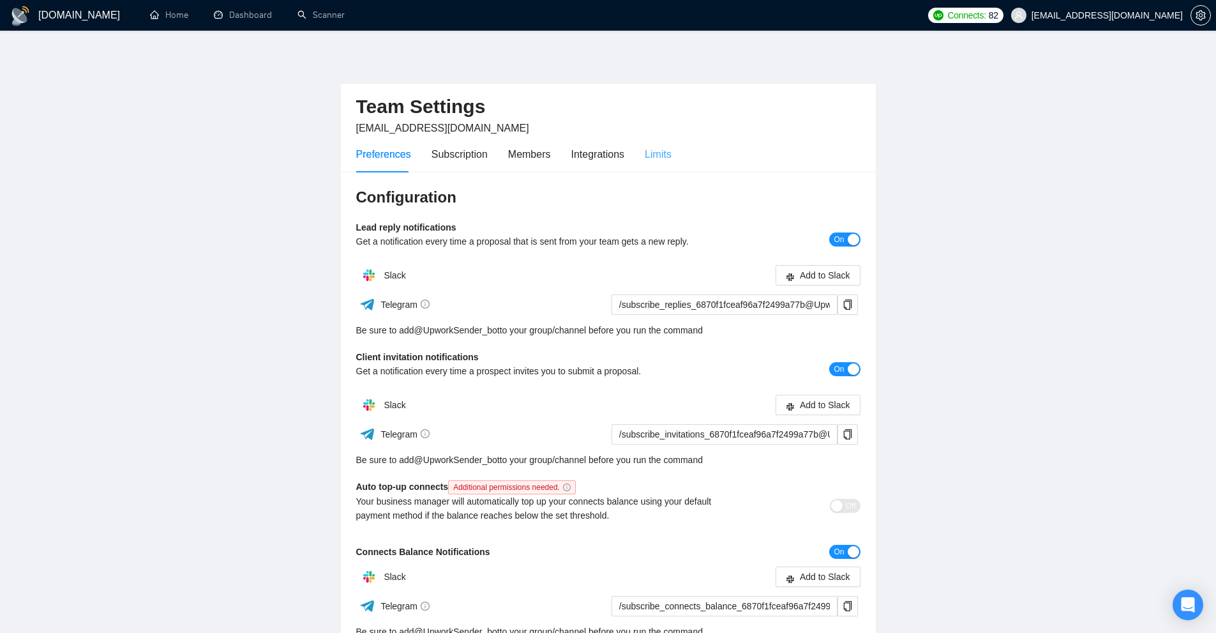
click at [652, 172] on div "Limits" at bounding box center [658, 154] width 27 height 36
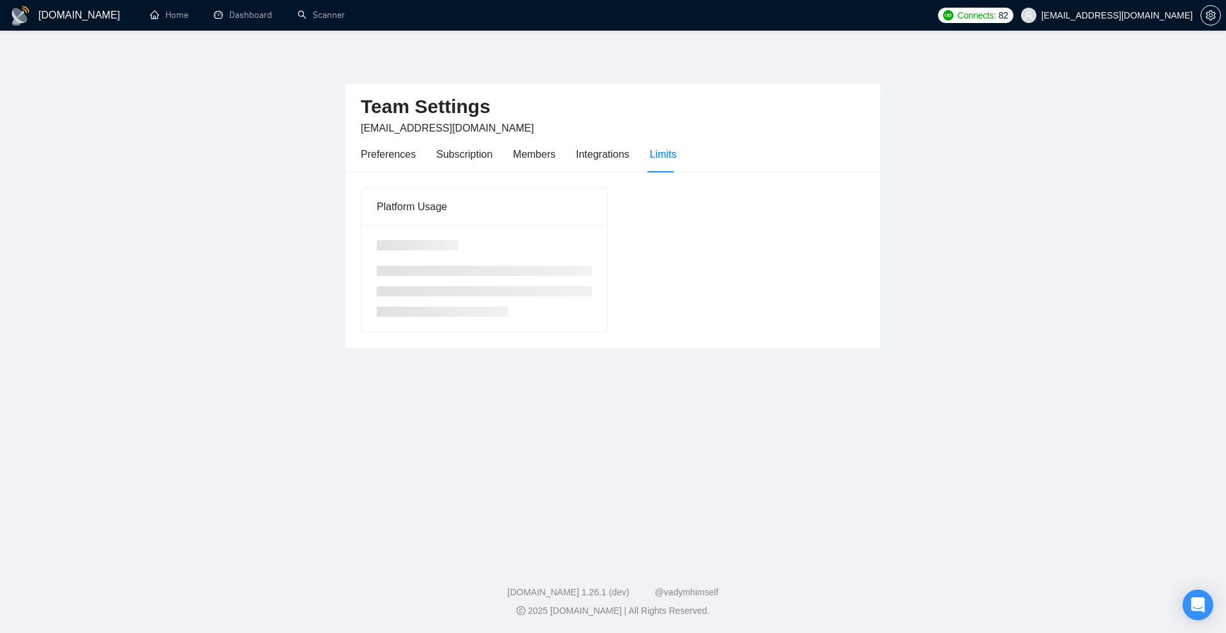
click at [658, 154] on div "Limits" at bounding box center [663, 154] width 27 height 16
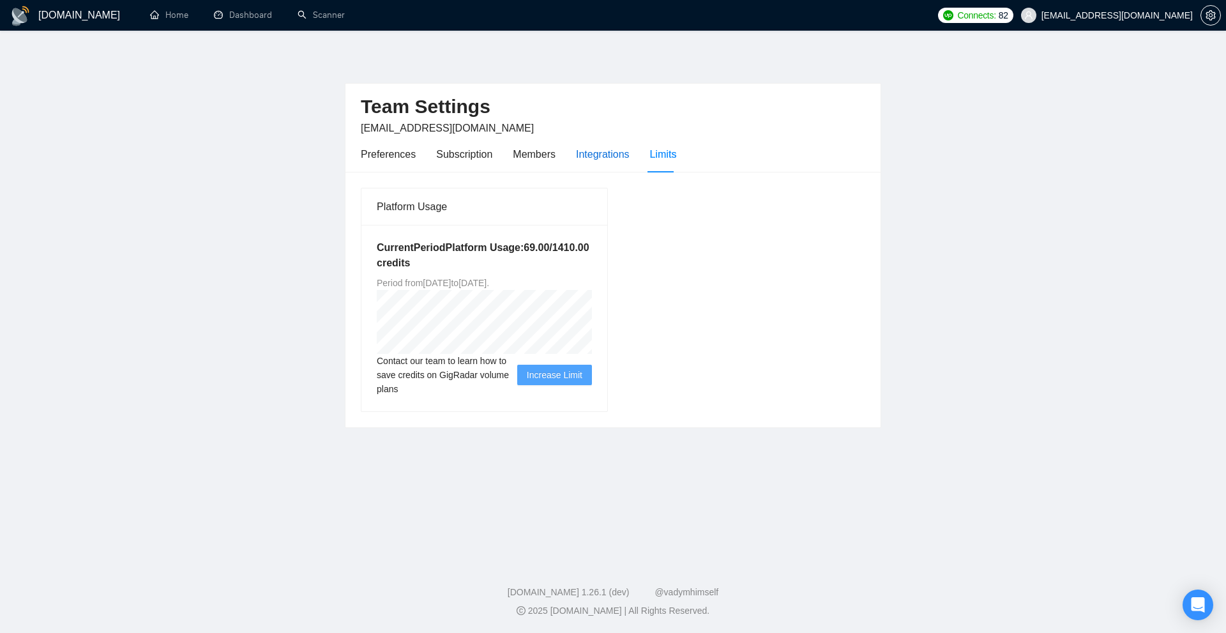
click at [603, 157] on div "Integrations" at bounding box center [603, 154] width 54 height 16
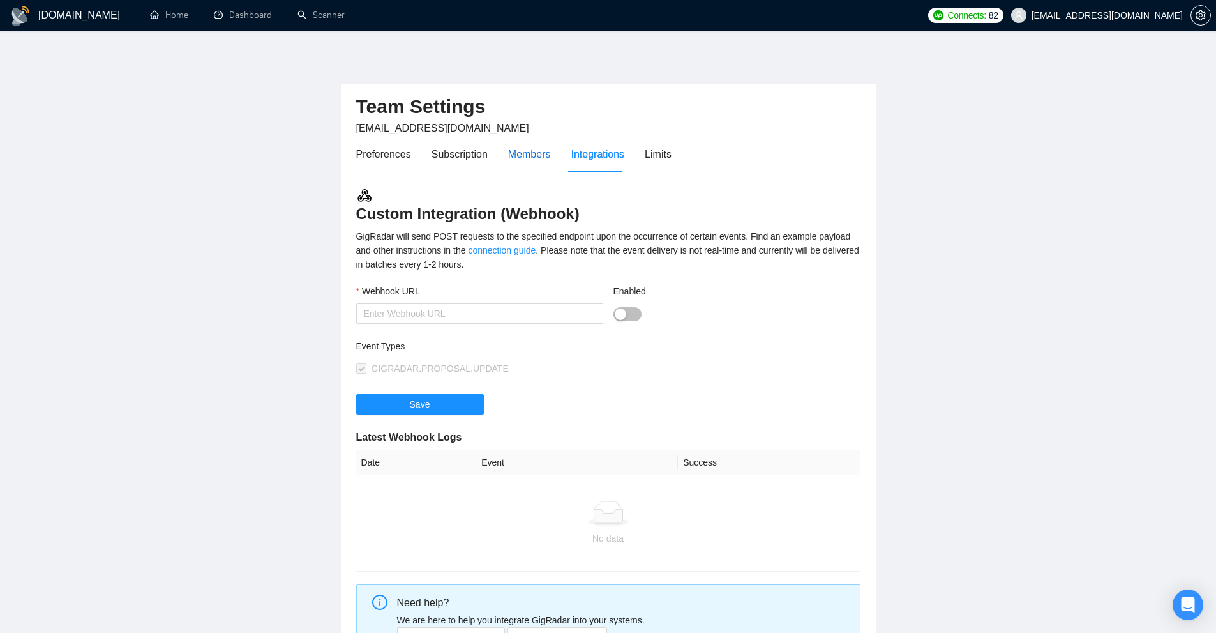
click at [525, 154] on div "Members" at bounding box center [529, 154] width 43 height 16
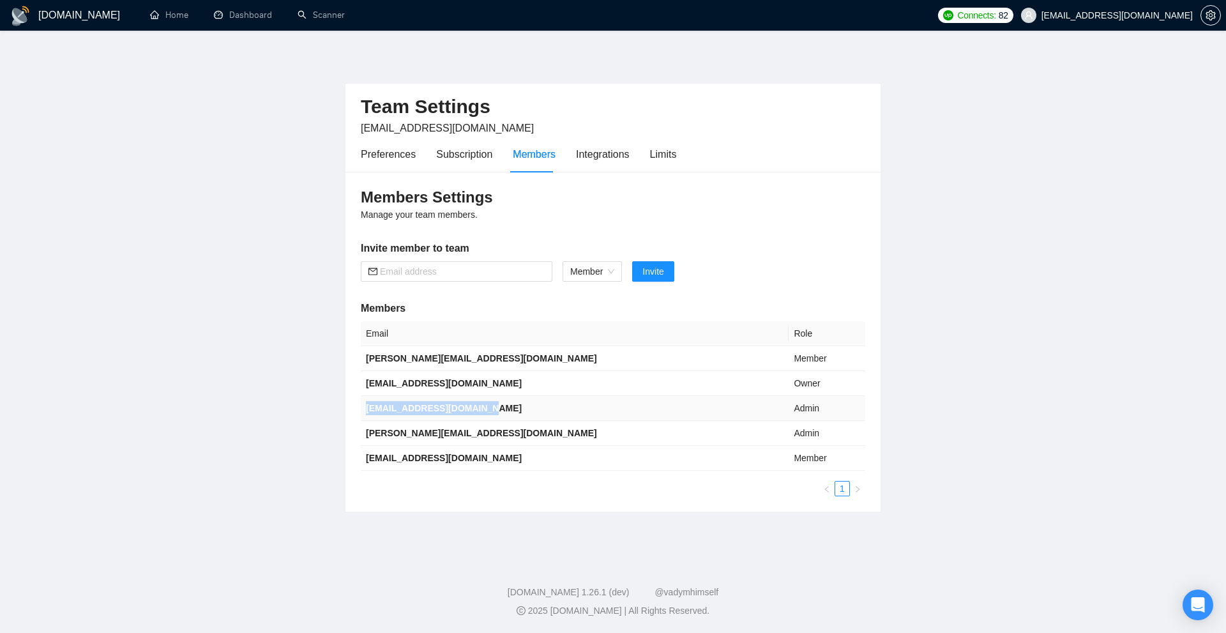
drag, startPoint x: 362, startPoint y: 412, endPoint x: 551, endPoint y: 414, distance: 189.0
click at [551, 414] on td "designteleport@gmail.com" at bounding box center [575, 408] width 428 height 25
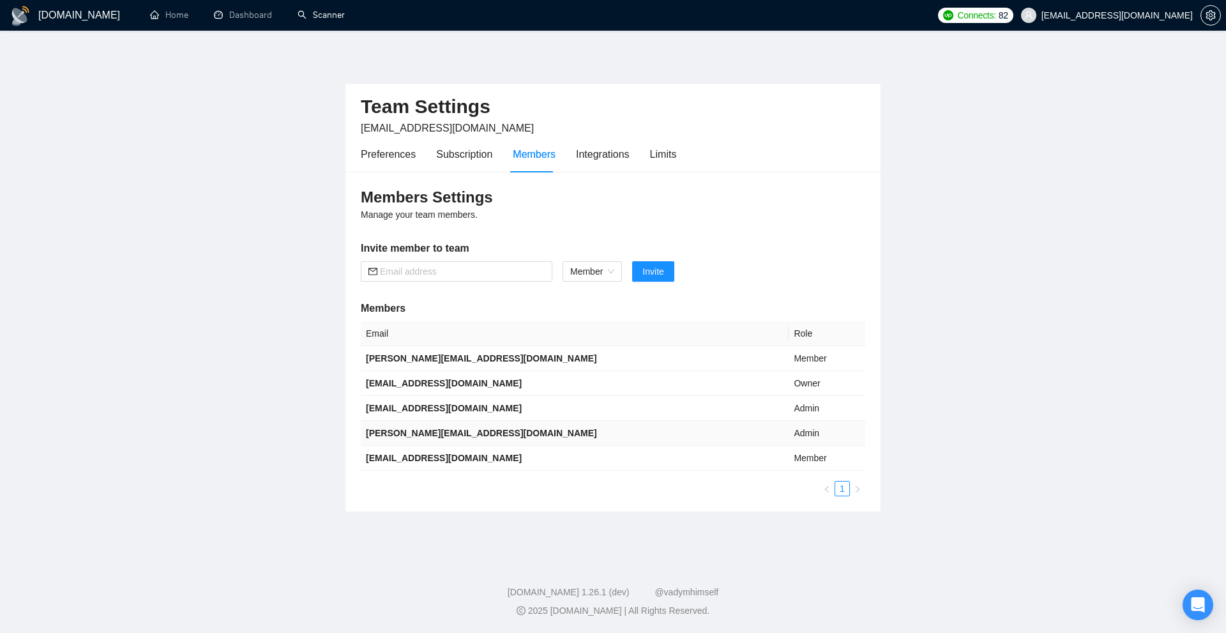
click at [464, 431] on b "ihor.khivrych@gmail.com" at bounding box center [481, 433] width 231 height 10
drag, startPoint x: 464, startPoint y: 431, endPoint x: 483, endPoint y: 431, distance: 18.5
click at [483, 431] on td "ihor.khivrych@gmail.com" at bounding box center [575, 433] width 428 height 25
click at [460, 454] on b "serhiiyudintsev@gmail.com" at bounding box center [444, 458] width 156 height 10
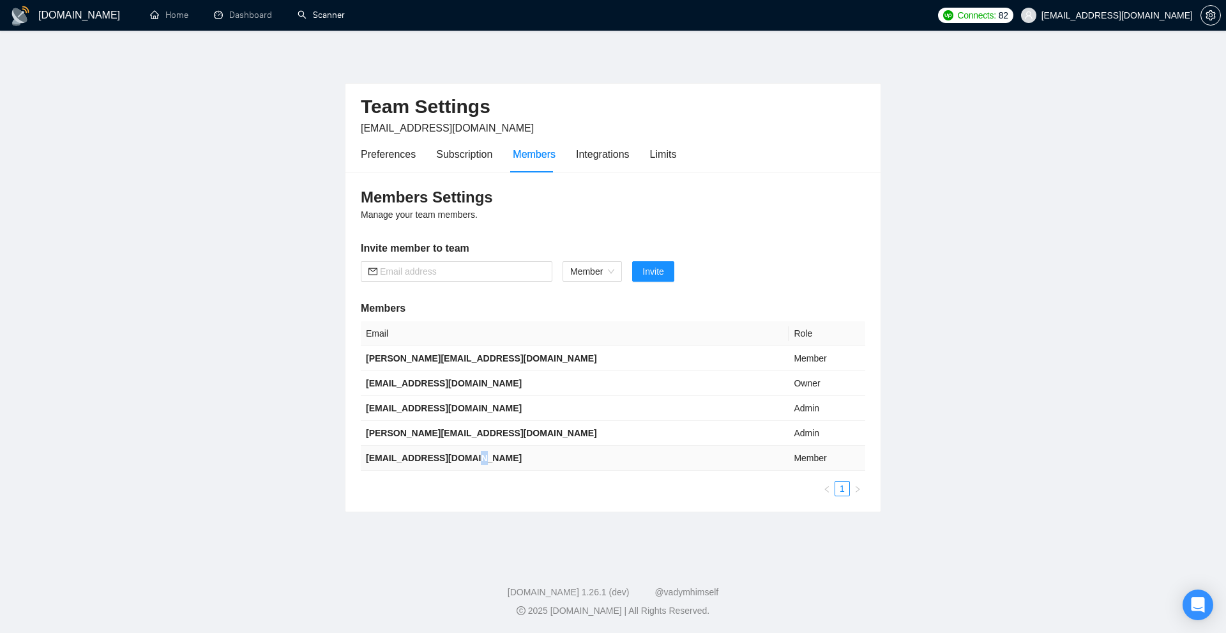
click at [460, 454] on b "serhiiyudintsev@gmail.com" at bounding box center [444, 458] width 156 height 10
click at [540, 444] on td "ihor.khivrych@gmail.com" at bounding box center [575, 433] width 428 height 25
click at [470, 460] on b "serhiiyudintsev@gmail.com" at bounding box center [444, 458] width 156 height 10
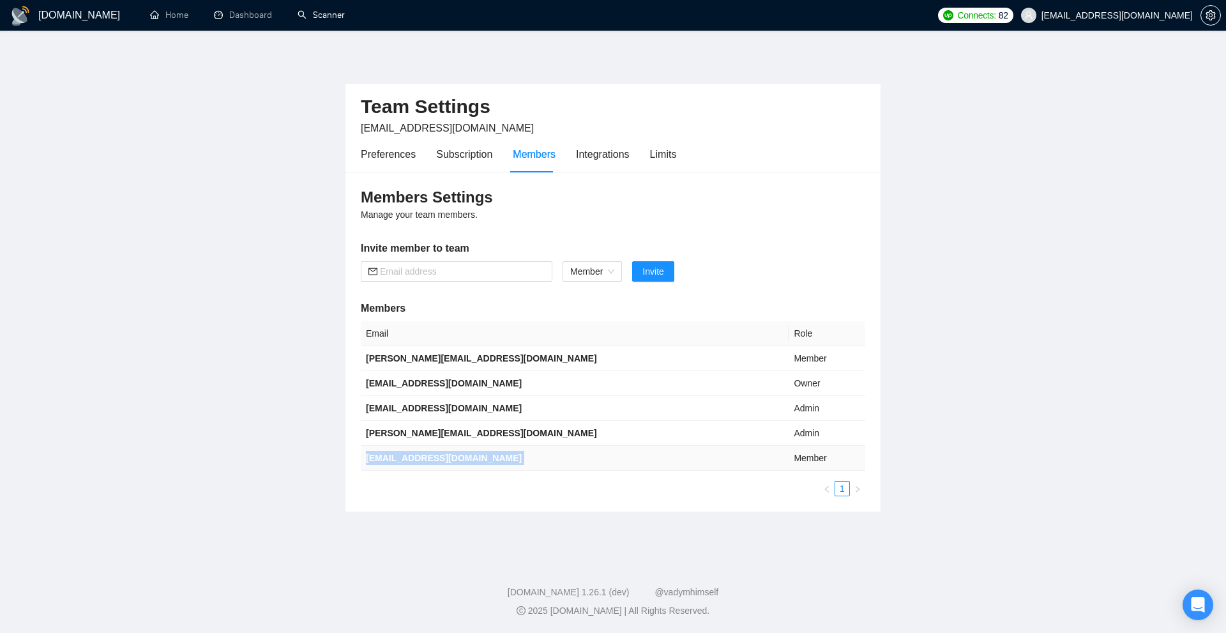
click at [470, 460] on b "serhiiyudintsev@gmail.com" at bounding box center [444, 458] width 156 height 10
copy b "serhiiyudintsev@gmail.com"
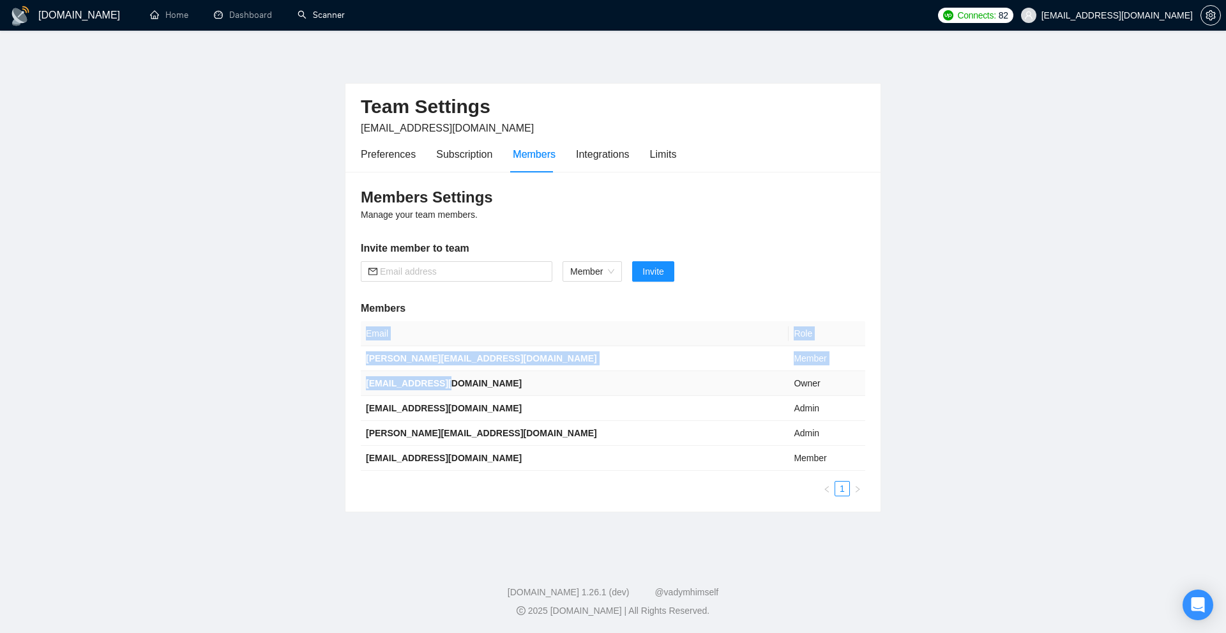
drag, startPoint x: 387, startPoint y: 379, endPoint x: 466, endPoint y: 377, distance: 78.5
click at [466, 377] on div "Members Settings Manage your team members. Invite member to team Member Invite …" at bounding box center [612, 342] width 535 height 340
click at [466, 377] on td "[EMAIL_ADDRESS][DOMAIN_NAME]" at bounding box center [575, 383] width 428 height 25
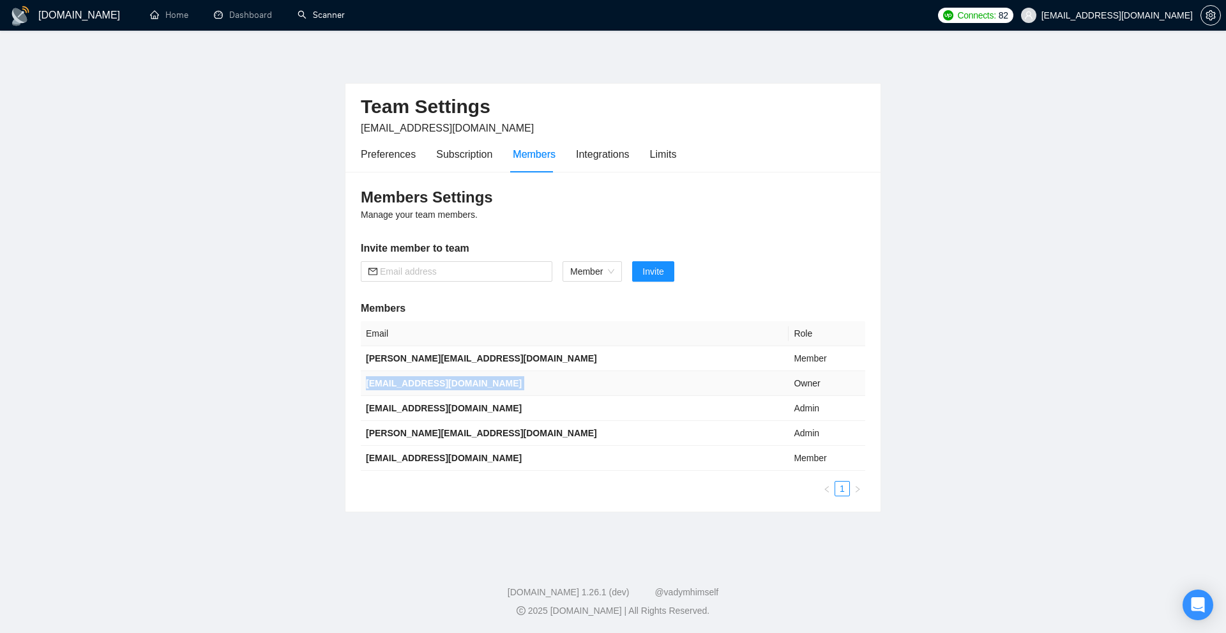
copy b "[EMAIL_ADDRESS][DOMAIN_NAME]"
click at [381, 407] on b "designteleport@gmail.com" at bounding box center [444, 408] width 156 height 10
drag, startPoint x: 381, startPoint y: 407, endPoint x: 470, endPoint y: 407, distance: 89.4
click at [470, 407] on b "designteleport@gmail.com" at bounding box center [444, 408] width 156 height 10
copy b "designteleport@gmail.com"
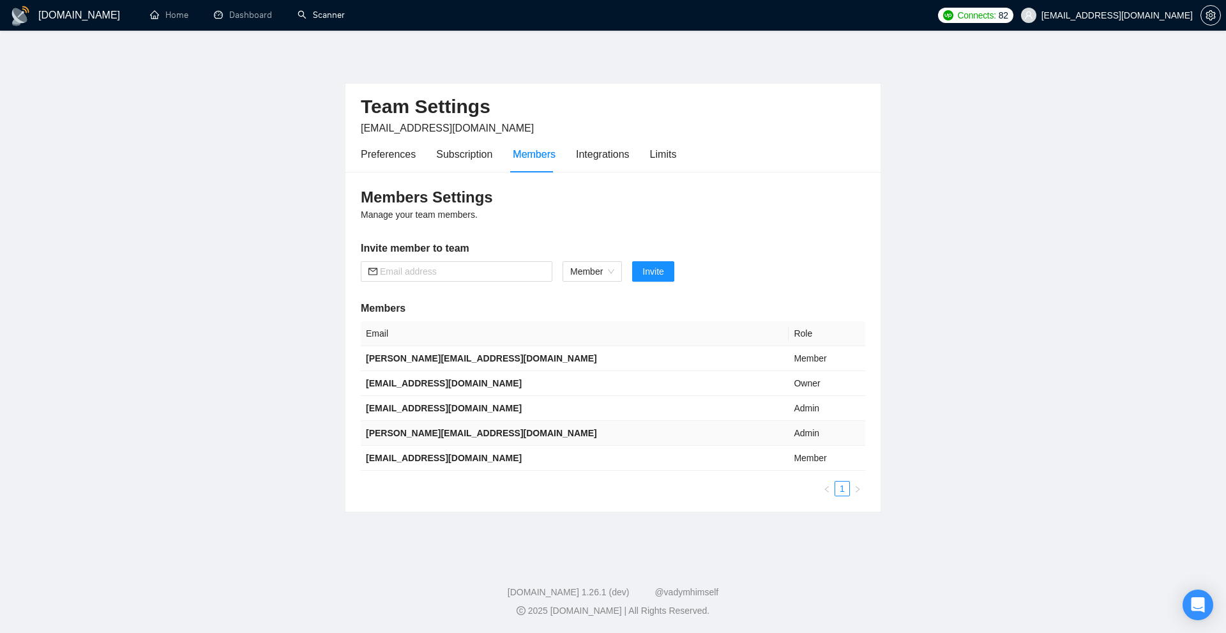
click at [381, 428] on b "ihor.khivrych@gmail.com" at bounding box center [481, 433] width 231 height 10
copy b "ihor.khivrych@gmail.com"
click at [659, 156] on div "Limits" at bounding box center [663, 154] width 27 height 16
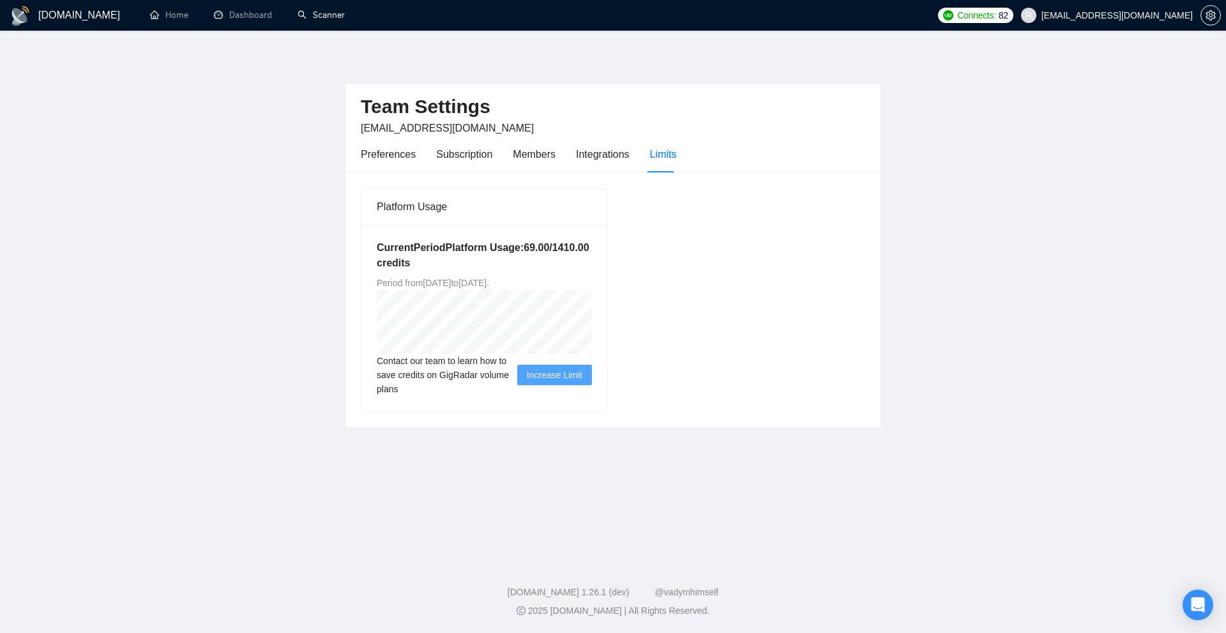
drag, startPoint x: 511, startPoint y: 280, endPoint x: 534, endPoint y: 282, distance: 23.0
click at [489, 282] on span "Period from Fri Jul 11 2025 to Sat Oct 11 2025 ." at bounding box center [433, 283] width 112 height 10
click at [462, 149] on div "Subscription" at bounding box center [464, 154] width 56 height 16
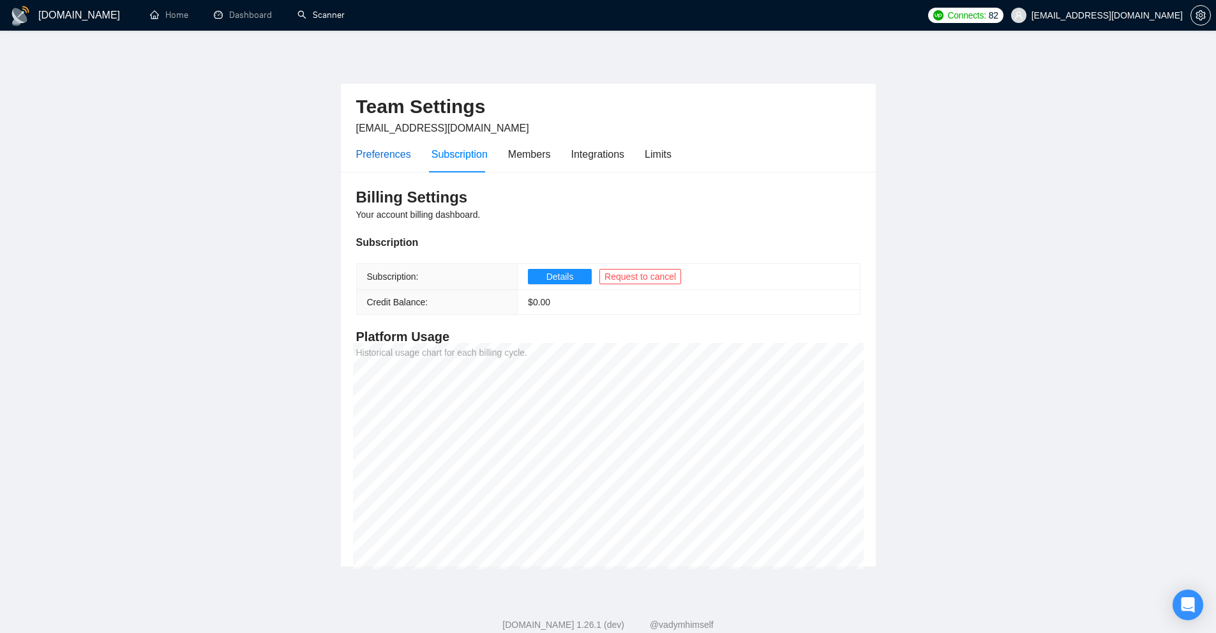
click at [396, 148] on div "Preferences" at bounding box center [383, 154] width 55 height 16
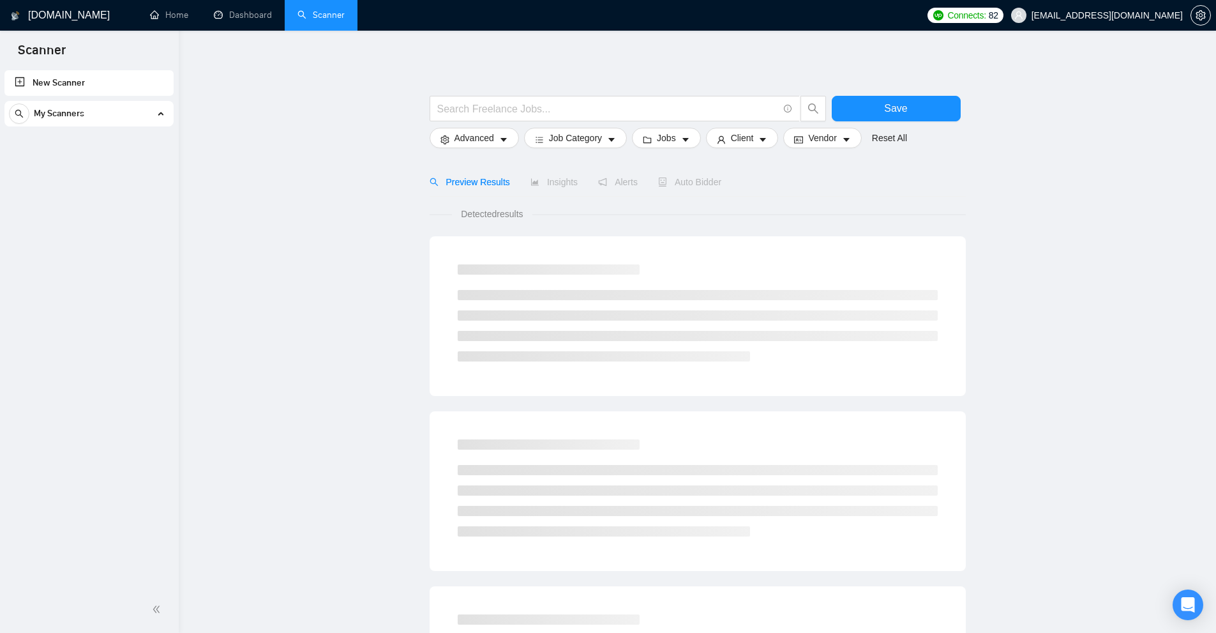
click at [303, 12] on link "Scanner" at bounding box center [320, 15] width 47 height 11
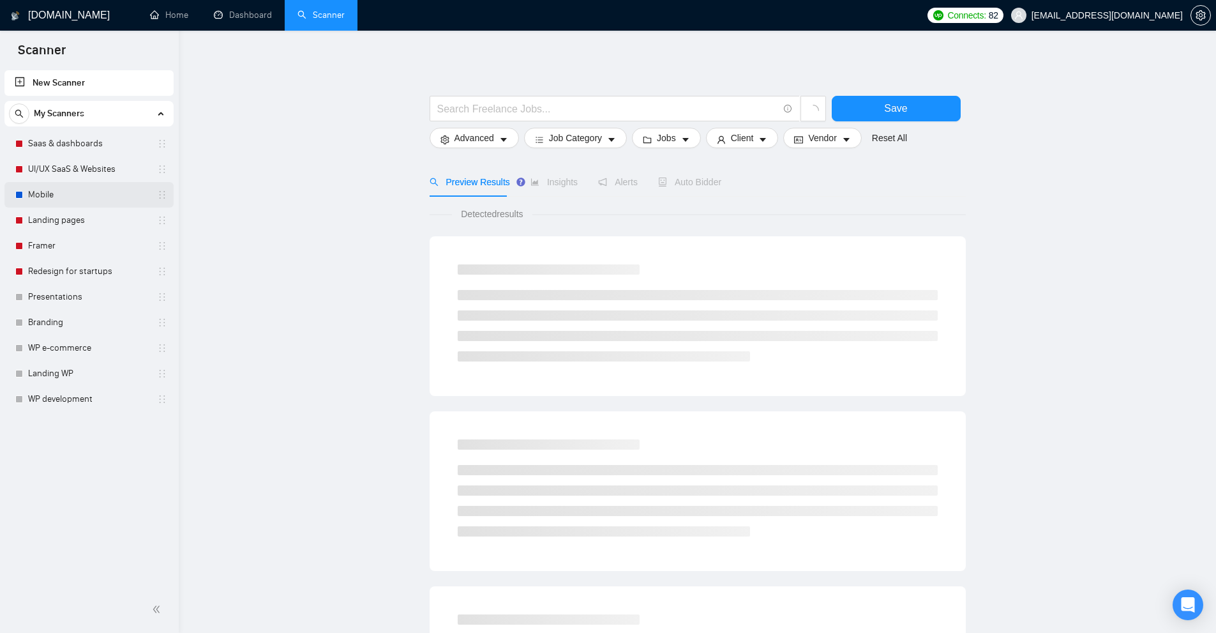
click at [77, 184] on link "Mobile" at bounding box center [88, 195] width 121 height 26
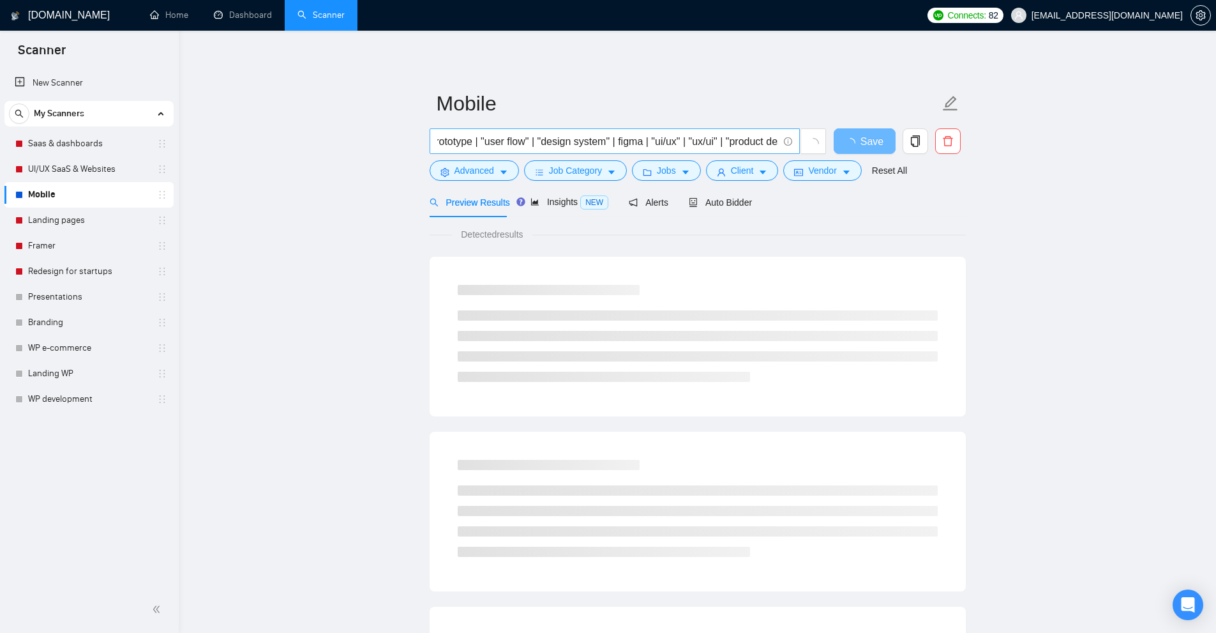
scroll to position [0, 485]
